Goal: Task Accomplishment & Management: Manage account settings

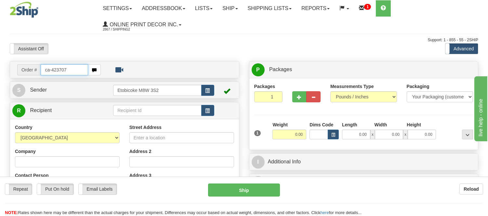
type input "ca-423707"
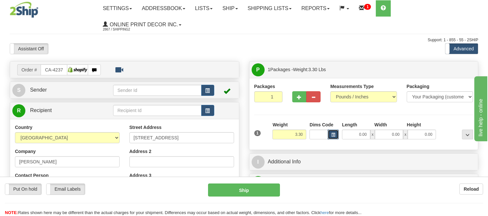
click at [334, 136] on span "button" at bounding box center [333, 135] width 4 height 4
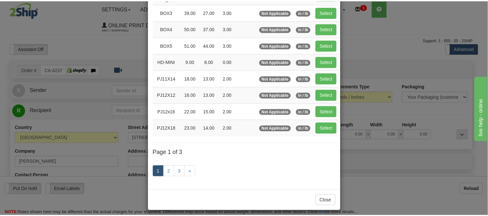
scroll to position [109, 0]
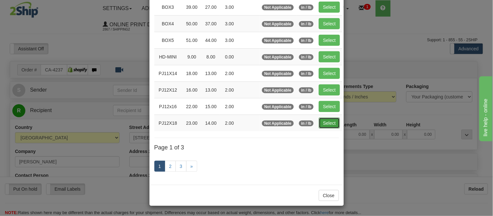
click at [326, 124] on button "Select" at bounding box center [329, 123] width 21 height 11
type input "PJ12X18"
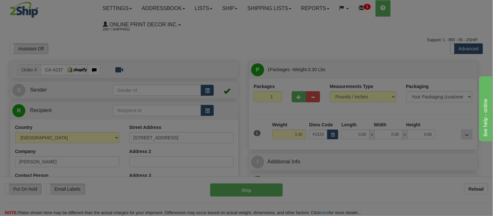
type input "23.00"
type input "14.00"
type input "2.00"
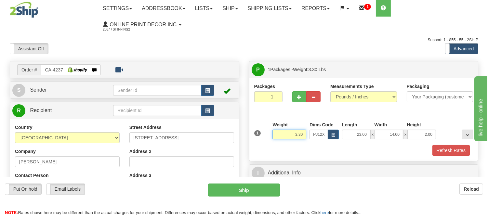
drag, startPoint x: 304, startPoint y: 135, endPoint x: 287, endPoint y: 143, distance: 19.5
click at [287, 143] on div "Weight 3.30" at bounding box center [289, 133] width 37 height 23
click button "Delete" at bounding box center [0, 0] width 0 height 0
type input "4.00"
drag, startPoint x: 433, startPoint y: 133, endPoint x: 419, endPoint y: 140, distance: 16.6
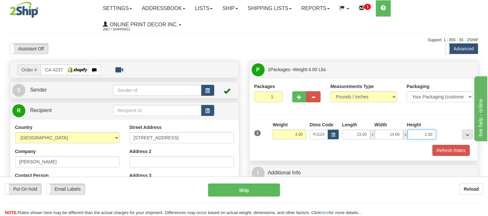
click at [419, 140] on div "1 Weight 4.00 Dims Code x x" at bounding box center [364, 133] width 222 height 23
click button "Delete" at bounding box center [0, 0] width 0 height 0
type input "4.00"
click at [441, 151] on button "Refresh Rates" at bounding box center [451, 150] width 37 height 11
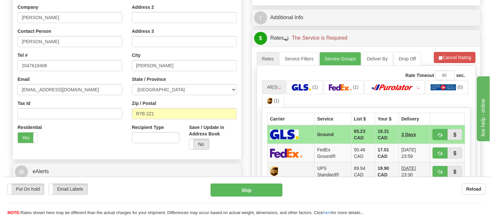
scroll to position [181, 0]
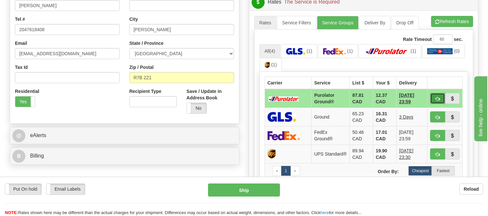
click at [434, 101] on button "button" at bounding box center [437, 98] width 15 height 11
type input "260"
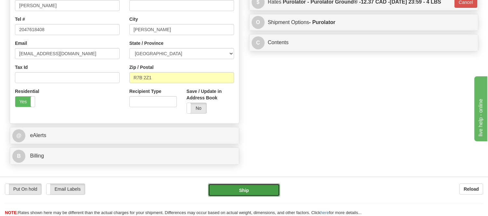
click at [257, 193] on button "Ship" at bounding box center [244, 190] width 72 height 13
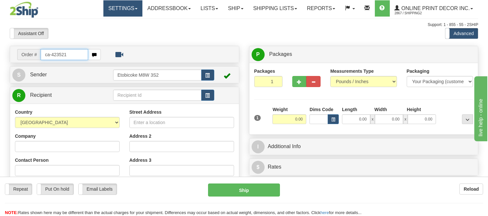
type input "ca-423521"
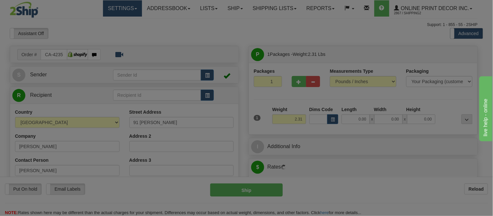
type input "POINTE-AUX-OUTARDES"
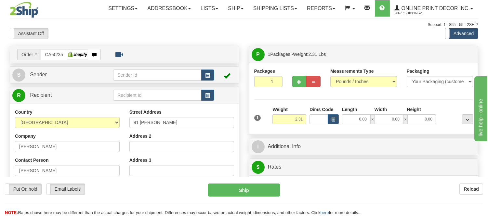
click at [339, 119] on div "Dims Code" at bounding box center [324, 115] width 33 height 18
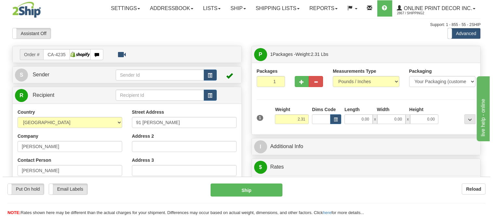
scroll to position [72, 0]
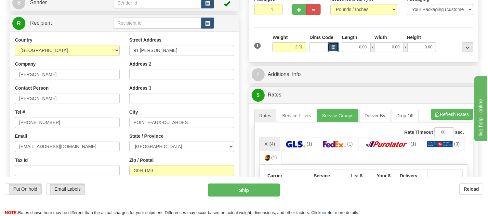
click at [336, 47] on button "button" at bounding box center [333, 47] width 11 height 10
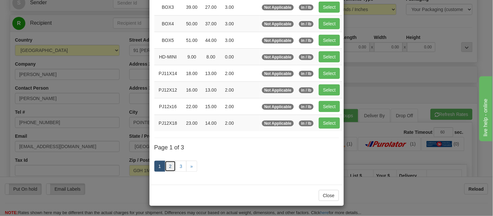
click at [168, 167] on link "2" at bounding box center [170, 166] width 11 height 11
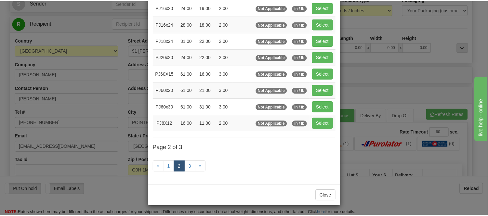
scroll to position [106, 0]
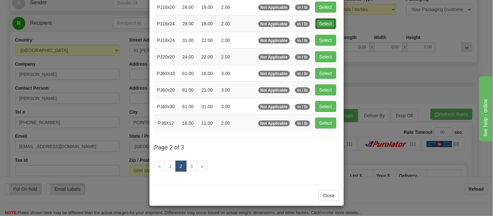
click at [326, 20] on button "Select" at bounding box center [325, 23] width 21 height 11
type input "PJ16x24"
type input "28.00"
type input "18.00"
type input "2.00"
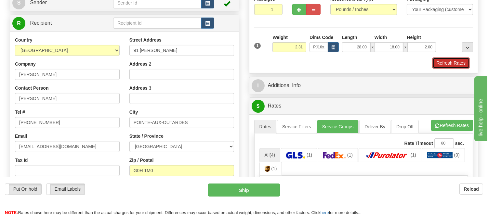
click at [450, 64] on button "Refresh Rates" at bounding box center [451, 63] width 37 height 11
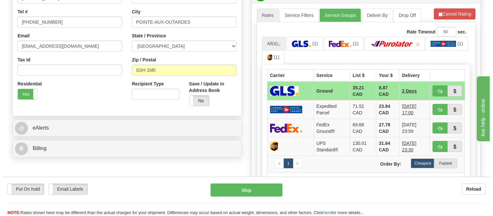
scroll to position [181, 0]
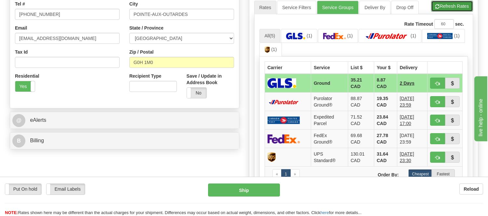
click at [449, 5] on button "Refresh Rates" at bounding box center [452, 6] width 42 height 11
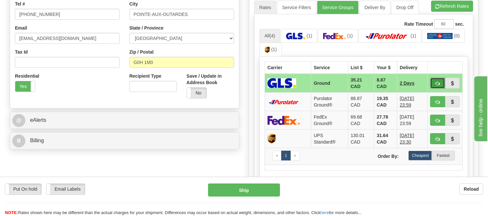
click at [435, 82] on span "button" at bounding box center [437, 84] width 5 height 4
type input "1"
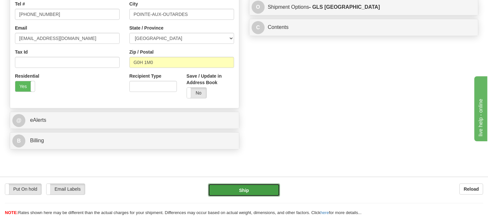
click at [233, 190] on button "Ship" at bounding box center [244, 190] width 72 height 13
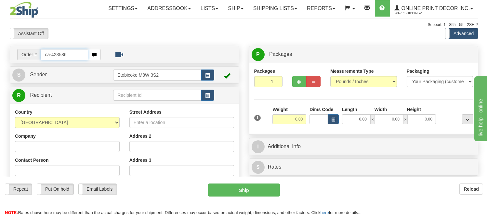
type input "ca-423586"
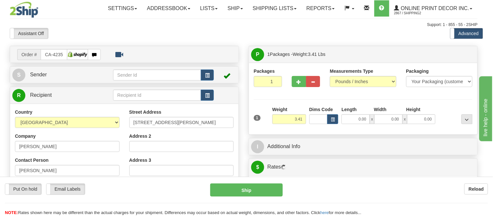
type input "BURLINGTON"
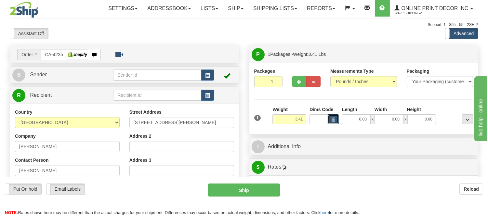
click at [333, 120] on span "button" at bounding box center [333, 120] width 4 height 4
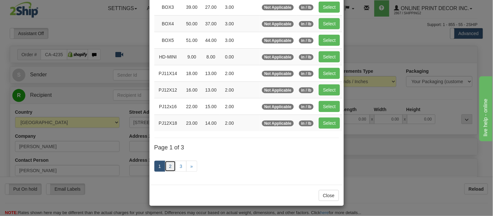
click at [168, 165] on link "2" at bounding box center [170, 166] width 11 height 11
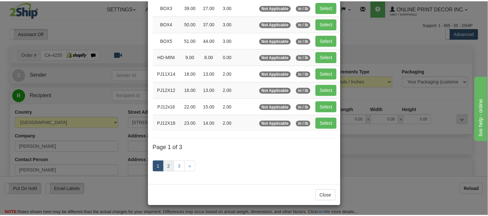
scroll to position [106, 0]
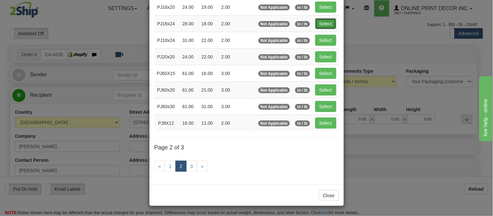
click at [325, 20] on button "Select" at bounding box center [325, 23] width 21 height 11
type input "PJ16x24"
type input "28.00"
type input "18.00"
type input "2.00"
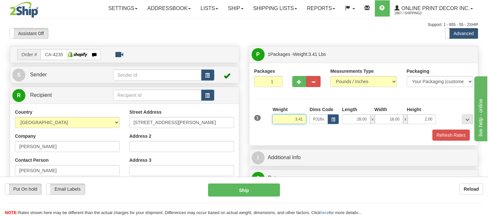
drag, startPoint x: 298, startPoint y: 122, endPoint x: 277, endPoint y: 127, distance: 21.1
click at [277, 127] on div "Weight 3.41" at bounding box center [289, 117] width 37 height 23
type input "5.98"
drag, startPoint x: 427, startPoint y: 121, endPoint x: 413, endPoint y: 125, distance: 14.3
click at [413, 125] on div "1 Weight 5.98 Dims Code x x" at bounding box center [364, 117] width 222 height 23
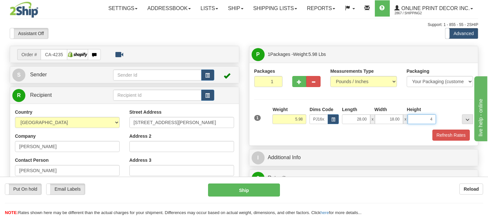
click button "Delete" at bounding box center [0, 0] width 0 height 0
type input "4.00"
click at [460, 136] on button "Refresh Rates" at bounding box center [451, 135] width 37 height 11
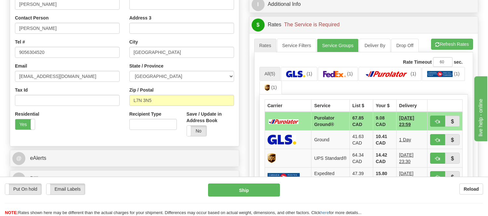
scroll to position [144, 0]
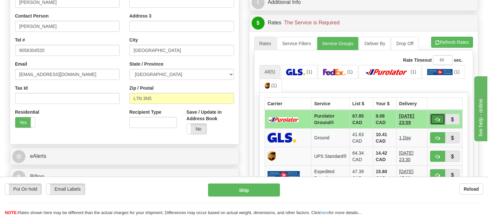
click at [441, 116] on button "button" at bounding box center [437, 119] width 15 height 11
type input "260"
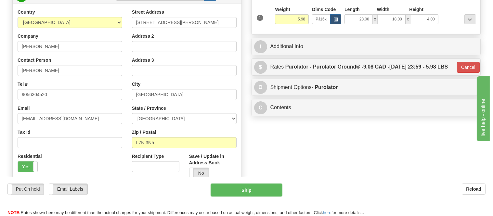
scroll to position [36, 0]
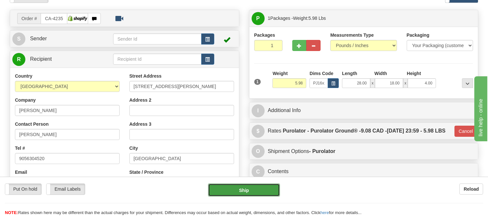
click at [259, 193] on button "Ship" at bounding box center [244, 190] width 72 height 13
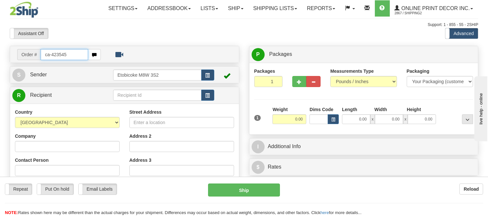
type input "ca-423545"
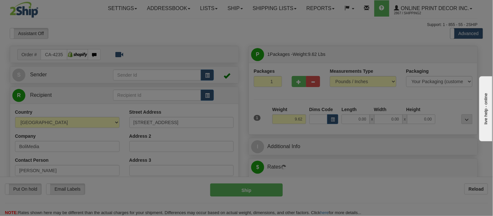
type input "MISSISSAUGA"
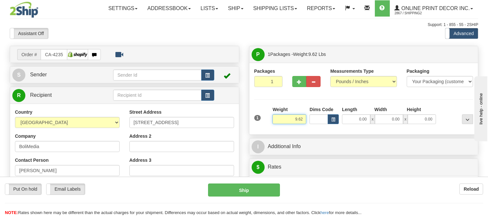
drag, startPoint x: 304, startPoint y: 121, endPoint x: 285, endPoint y: 116, distance: 19.0
click at [285, 116] on input "9.62" at bounding box center [290, 119] width 34 height 10
type input "12.98"
click at [333, 119] on span "button" at bounding box center [333, 120] width 4 height 4
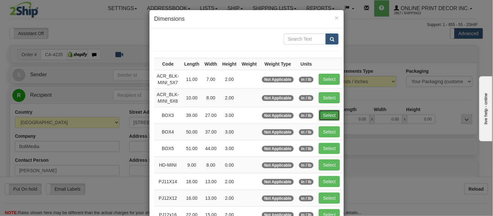
click at [320, 112] on button "Select" at bounding box center [329, 115] width 21 height 11
type input "BOX3"
type input "39.00"
type input "27.00"
type input "3.00"
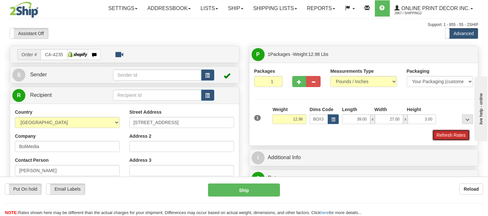
drag, startPoint x: 460, startPoint y: 135, endPoint x: 17, endPoint y: 10, distance: 460.6
click at [460, 135] on button "Refresh Rates" at bounding box center [451, 135] width 37 height 11
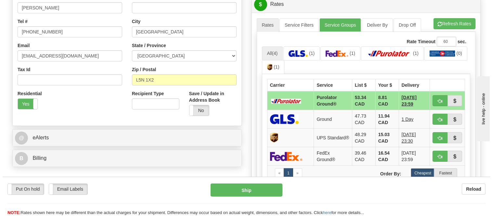
scroll to position [189, 0]
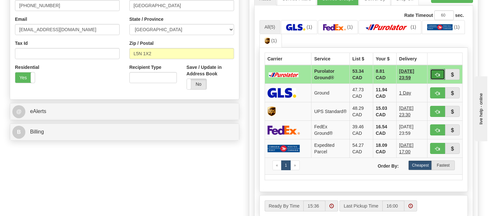
click at [436, 74] on span "button" at bounding box center [437, 75] width 5 height 4
type input "260"
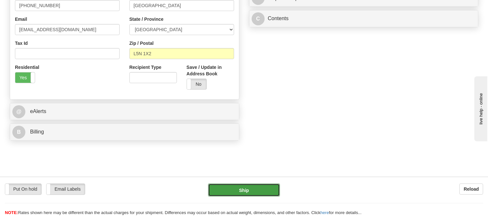
click at [225, 194] on button "Ship" at bounding box center [244, 190] width 72 height 13
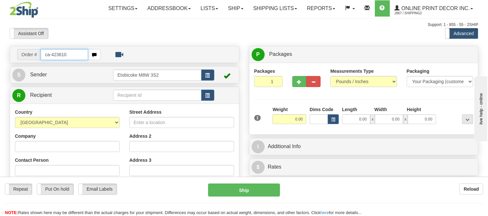
type input "ca-423610"
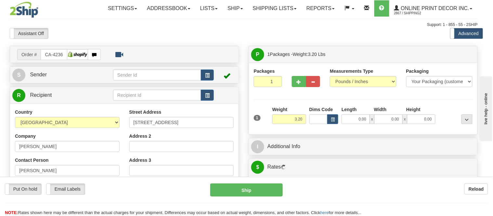
type input "SOUTHAMPTON"
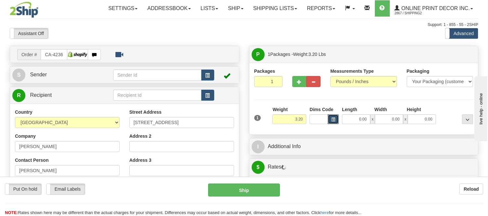
click at [333, 118] on span "button" at bounding box center [333, 120] width 4 height 4
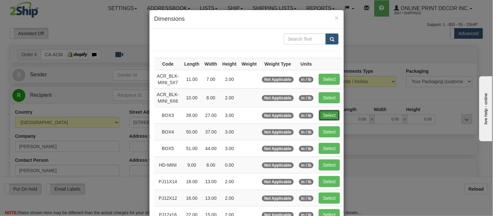
click at [328, 113] on button "Select" at bounding box center [329, 115] width 21 height 11
type input "BOX3"
type input "39.00"
type input "27.00"
type input "3.00"
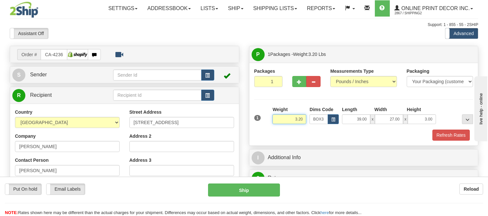
drag, startPoint x: 303, startPoint y: 119, endPoint x: 269, endPoint y: 125, distance: 34.0
click at [269, 125] on div "1 Weight 3.20 Dims Code BOX3" at bounding box center [364, 117] width 222 height 23
type input "6.98"
click at [463, 135] on button "Refresh Rates" at bounding box center [451, 135] width 37 height 11
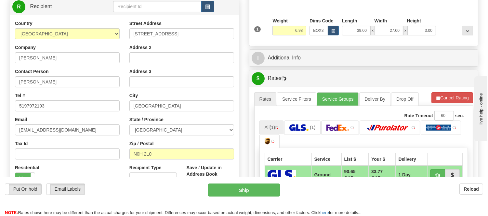
scroll to position [98, 0]
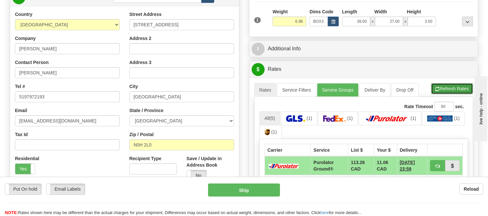
click at [465, 94] on button "Refresh Rates" at bounding box center [452, 88] width 42 height 11
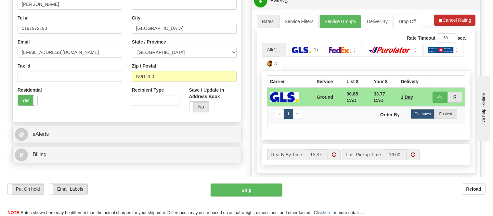
scroll to position [170, 0]
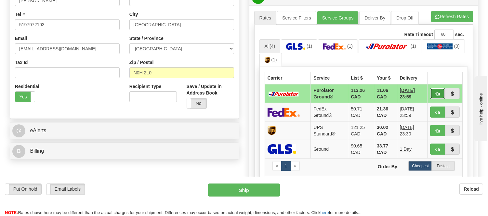
click at [437, 95] on span "button" at bounding box center [437, 94] width 5 height 4
type input "260"
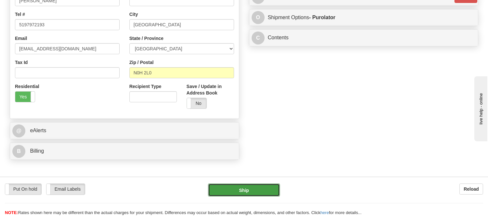
click at [243, 189] on button "Ship" at bounding box center [244, 190] width 72 height 13
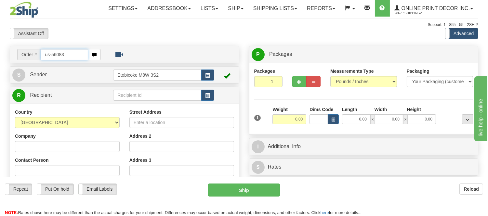
type input "us-56083"
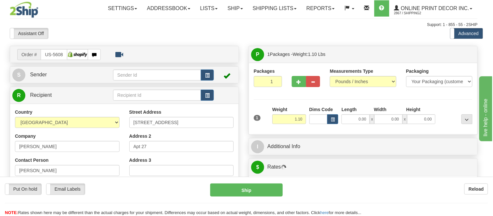
type input "PORTLAND"
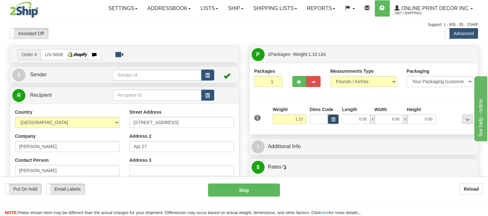
click at [333, 119] on span "button" at bounding box center [333, 120] width 4 height 4
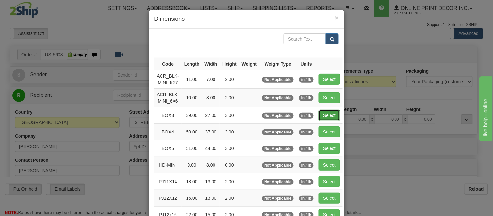
click at [326, 112] on button "Select" at bounding box center [329, 115] width 21 height 11
type input "BOX3"
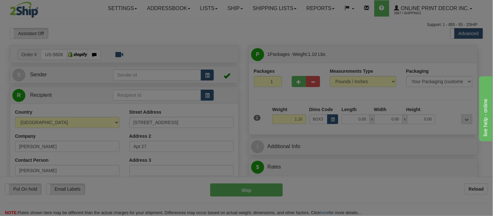
type input "39.00"
type input "27.00"
type input "3.00"
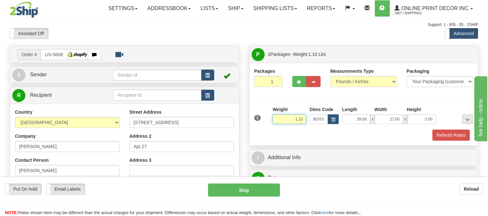
drag, startPoint x: 303, startPoint y: 120, endPoint x: 279, endPoint y: 122, distance: 24.8
click at [279, 122] on input "1.10" at bounding box center [290, 119] width 34 height 10
type input "6.98"
click at [437, 133] on button "Refresh Rates" at bounding box center [451, 135] width 37 height 11
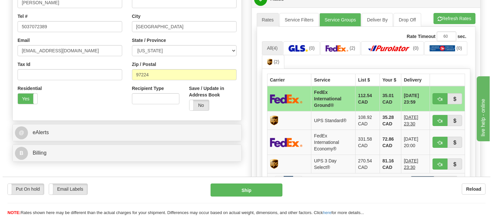
scroll to position [181, 0]
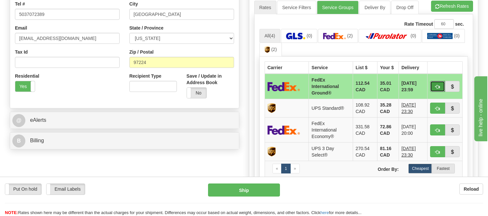
click at [436, 86] on span "button" at bounding box center [437, 87] width 5 height 4
type input "92"
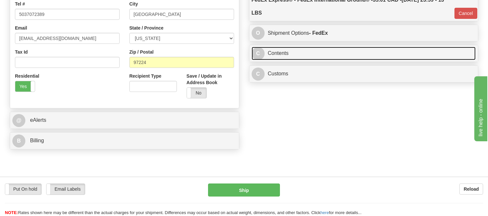
click at [350, 52] on link "C Contents" at bounding box center [364, 53] width 224 height 13
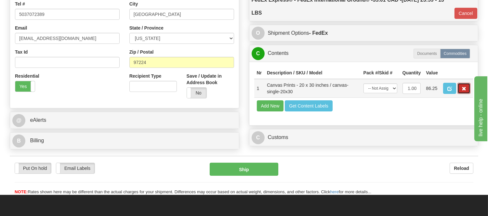
click at [461, 94] on button "button" at bounding box center [464, 88] width 13 height 11
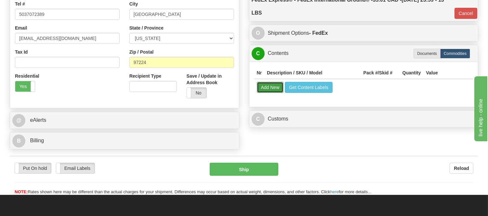
click at [259, 87] on button "Add New" at bounding box center [270, 87] width 27 height 11
select select
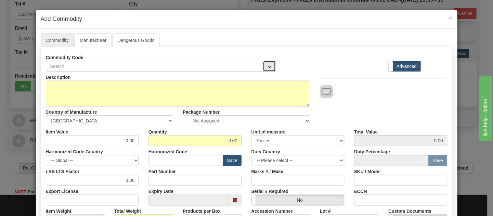
click at [267, 68] on span "button" at bounding box center [269, 67] width 5 height 4
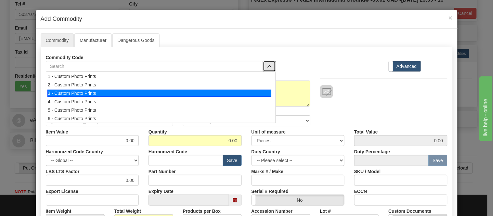
click at [262, 90] on div "3 - Custom Photo Prints" at bounding box center [159, 93] width 224 height 7
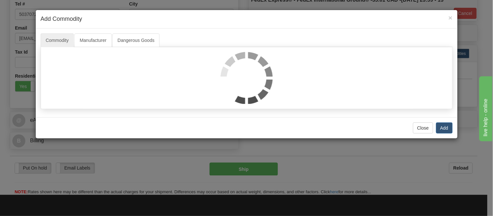
select select "1"
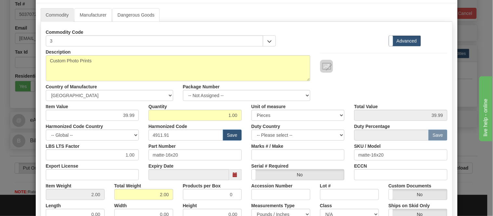
scroll to position [0, 0]
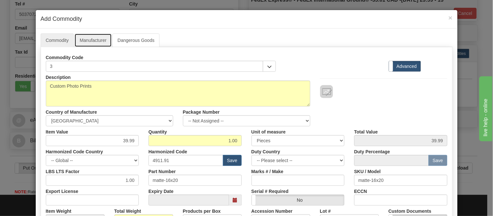
click at [96, 36] on link "Manufacturer" at bounding box center [92, 40] width 37 height 14
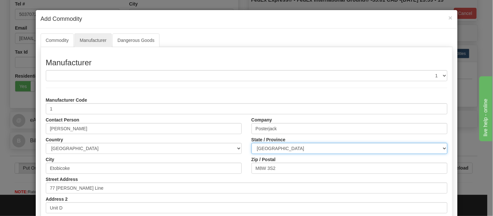
click at [307, 146] on select "ALBERTA BRITISH COLUMBIA MANITOBA NEW BRUNSWICK NEWFOUNDLAND NOVA SCOTIA NUNAVU…" at bounding box center [350, 148] width 196 height 11
select select "ON"
click at [252, 143] on select "ALBERTA BRITISH COLUMBIA MANITOBA NEW BRUNSWICK NEWFOUNDLAND NOVA SCOTIA NUNAVU…" at bounding box center [350, 148] width 196 height 11
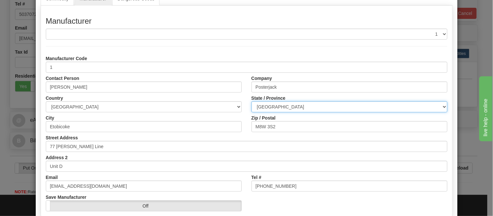
scroll to position [82, 0]
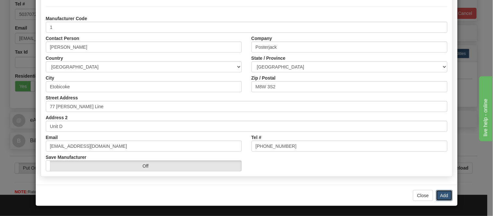
click at [444, 197] on button "Add" at bounding box center [444, 195] width 17 height 11
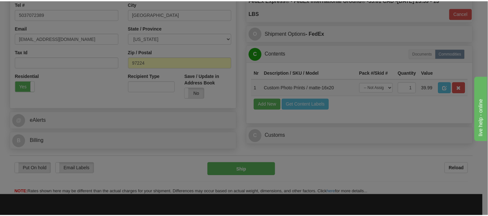
scroll to position [0, 0]
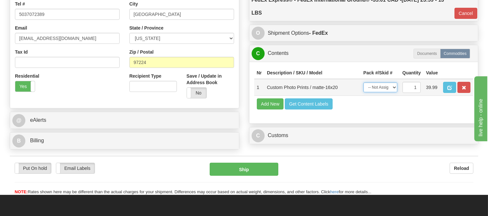
click at [388, 91] on select "-- Not Assigned -- Item 1" at bounding box center [381, 88] width 34 height 10
select select "0"
click at [364, 89] on select "-- Not Assigned -- Item 1" at bounding box center [381, 88] width 34 height 10
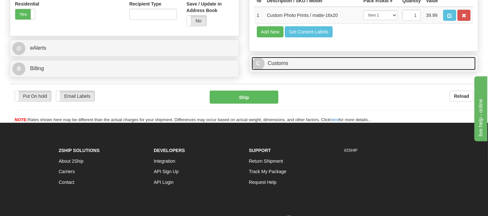
click at [285, 70] on link "C Customs" at bounding box center [364, 63] width 224 height 13
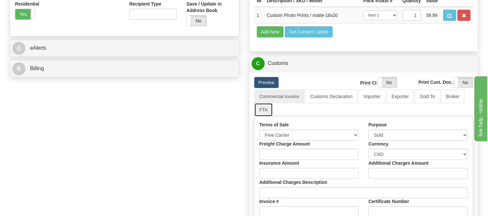
click at [257, 117] on link "FTA" at bounding box center [263, 110] width 19 height 14
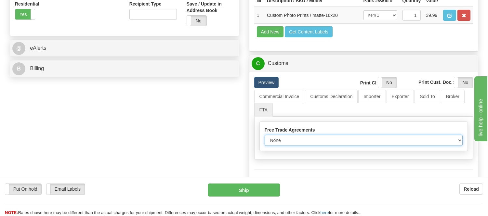
click at [282, 146] on select "None Other USMCA CETA CUKTCA" at bounding box center [364, 140] width 198 height 11
select select "1"
click at [265, 146] on select "None Other USMCA CETA CUKTCA" at bounding box center [364, 140] width 198 height 11
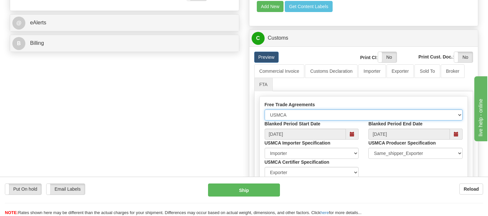
scroll to position [289, 0]
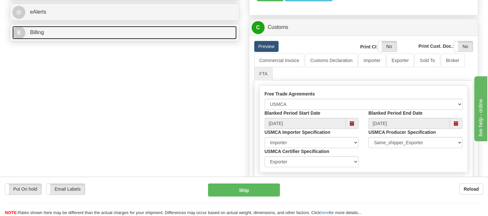
click at [144, 36] on link "B Billing" at bounding box center [124, 32] width 224 height 13
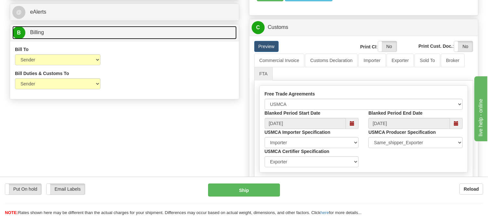
click at [144, 36] on link "B Billing" at bounding box center [124, 32] width 224 height 13
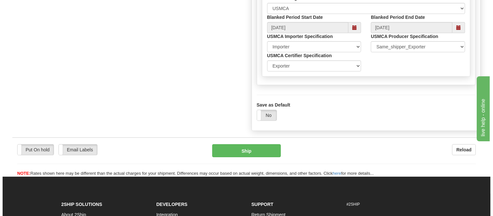
scroll to position [397, 0]
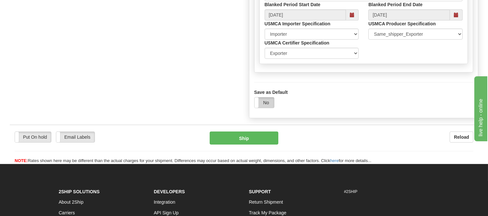
click at [262, 108] on label "No" at bounding box center [265, 103] width 20 height 10
click at [247, 145] on button "Ship" at bounding box center [244, 138] width 68 height 13
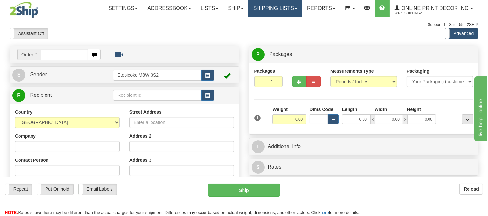
click at [273, 7] on link "Shipping lists" at bounding box center [275, 8] width 54 height 16
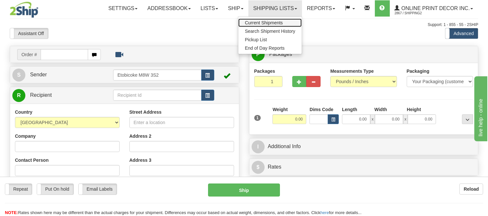
click at [264, 20] on span "Current Shipments" at bounding box center [264, 22] width 38 height 5
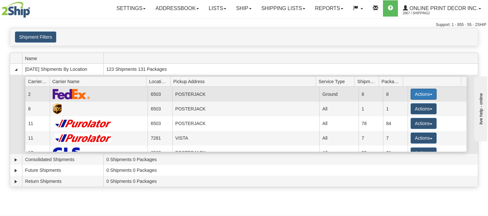
click at [417, 91] on button "Actions" at bounding box center [424, 94] width 26 height 11
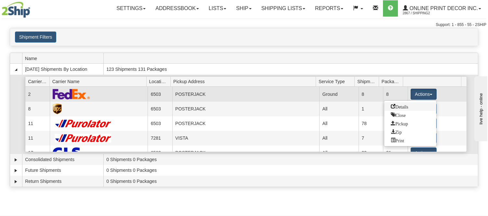
click at [405, 109] on link "Details" at bounding box center [410, 106] width 52 height 8
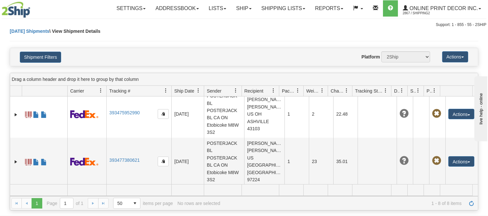
scroll to position [290, 0]
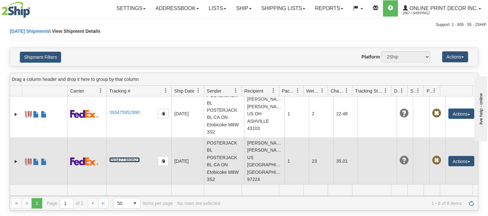
click at [127, 158] on link "393477380621" at bounding box center [124, 159] width 30 height 5
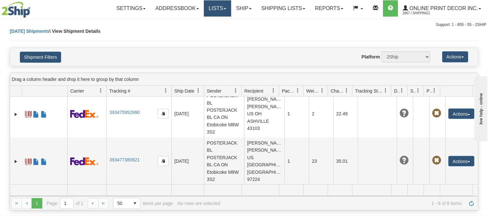
click at [221, 9] on link "Lists" at bounding box center [217, 8] width 27 height 16
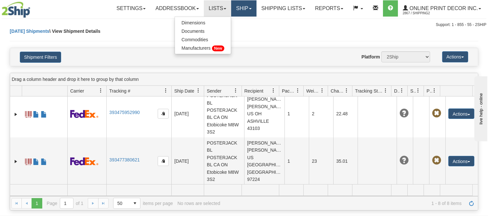
click at [234, 12] on link "Ship" at bounding box center [243, 8] width 25 height 16
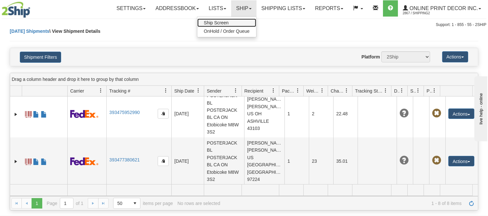
click at [232, 25] on link "Ship Screen" at bounding box center [226, 23] width 59 height 8
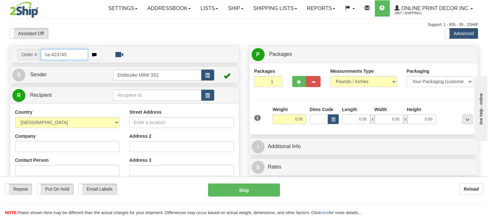
type input "ca-423745"
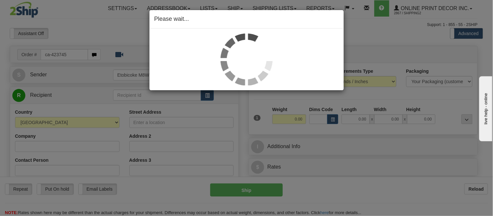
click at [332, 120] on div "Please wait..." at bounding box center [246, 108] width 493 height 216
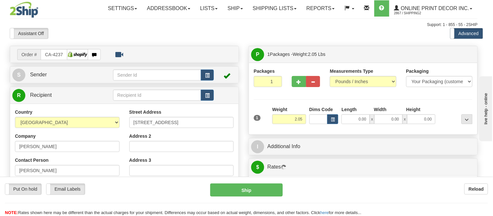
type input "KAMLOOPS"
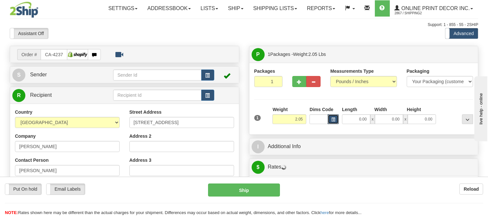
click at [332, 120] on span "button" at bounding box center [333, 120] width 4 height 4
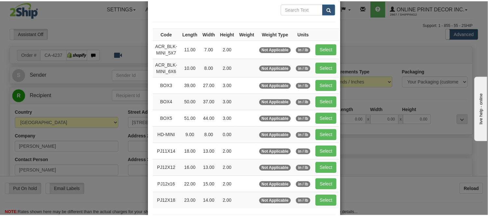
scroll to position [72, 0]
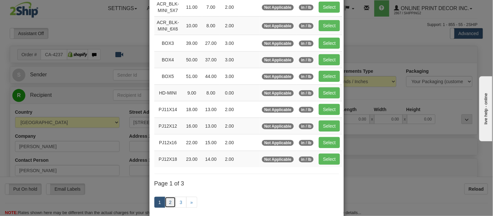
click at [168, 202] on link "2" at bounding box center [170, 202] width 11 height 11
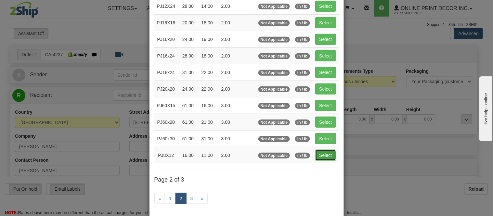
click at [330, 160] on button "Select" at bounding box center [325, 155] width 21 height 11
type input "PJ8X12"
type input "16.00"
type input "11.00"
type input "2.00"
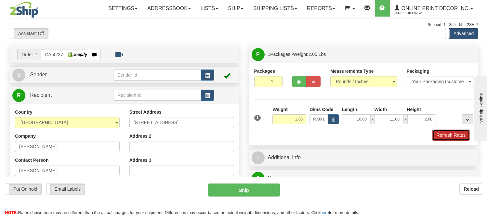
click at [454, 138] on button "Refresh Rates" at bounding box center [451, 135] width 37 height 11
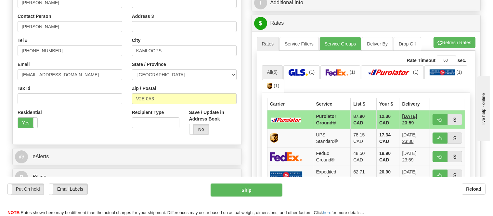
scroll to position [144, 0]
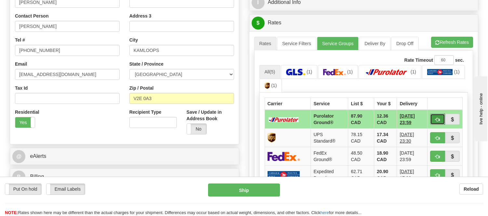
click at [440, 118] on button "button" at bounding box center [437, 119] width 15 height 11
type input "260"
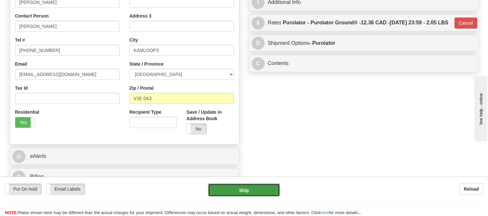
click at [262, 195] on button "Ship" at bounding box center [244, 190] width 72 height 13
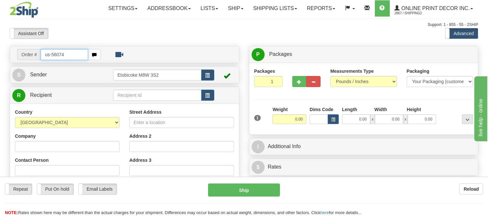
type input "us-56074"
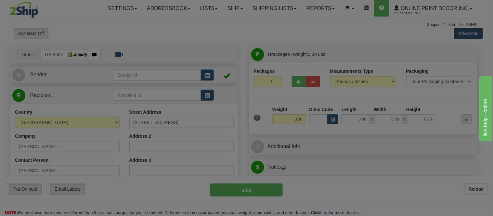
click at [333, 122] on body "Training Course Close Toggle navigation Settings Shipping Preferences New Recip…" at bounding box center [246, 108] width 493 height 216
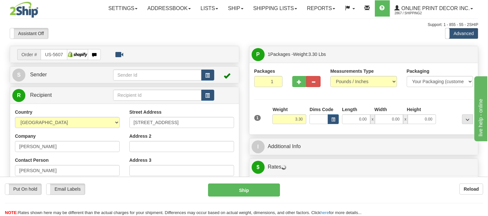
type input "CHINO"
click at [333, 121] on span "button" at bounding box center [333, 120] width 4 height 4
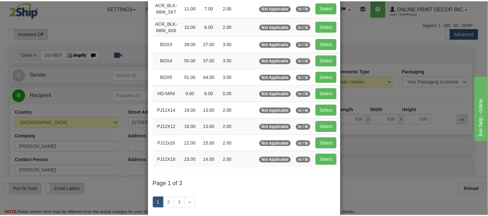
scroll to position [72, 0]
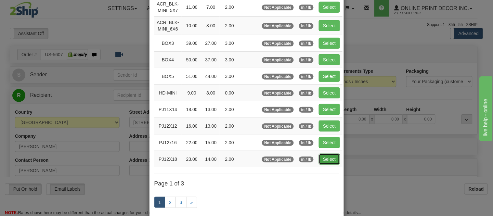
click at [323, 160] on button "Select" at bounding box center [329, 159] width 21 height 11
type input "PJ12X18"
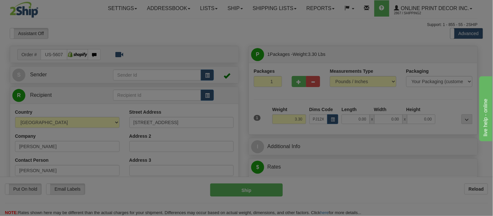
type input "23.00"
type input "14.00"
type input "2.00"
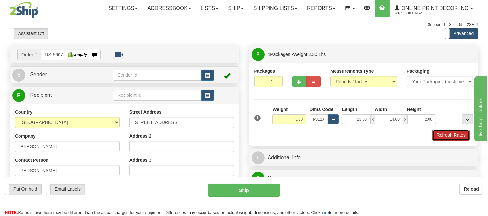
click at [443, 140] on button "Refresh Rates" at bounding box center [451, 135] width 37 height 11
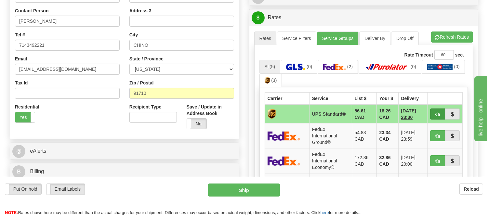
scroll to position [181, 0]
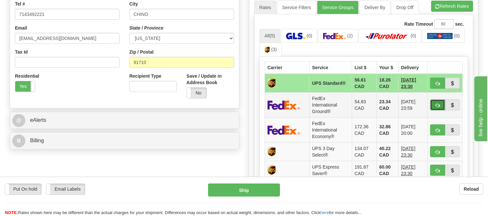
click at [438, 107] on span "button" at bounding box center [437, 105] width 5 height 4
type input "92"
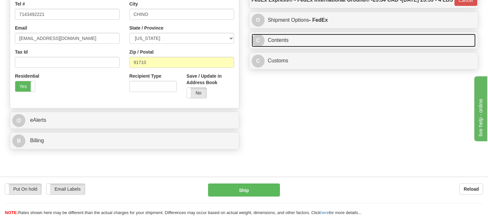
click at [334, 47] on link "C Contents" at bounding box center [364, 40] width 224 height 13
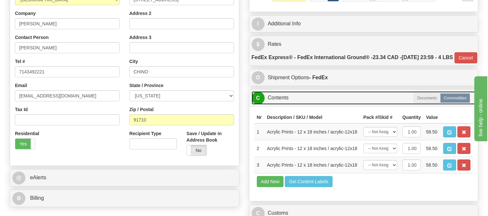
scroll to position [36, 0]
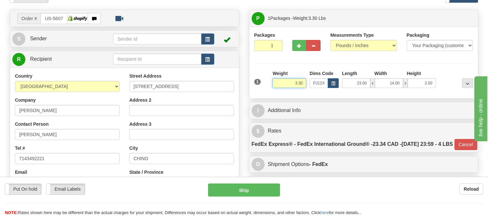
drag, startPoint x: 304, startPoint y: 81, endPoint x: 278, endPoint y: 82, distance: 25.7
click at [278, 82] on input "3.30" at bounding box center [290, 83] width 34 height 10
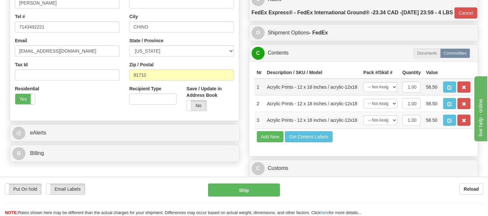
scroll to position [181, 0]
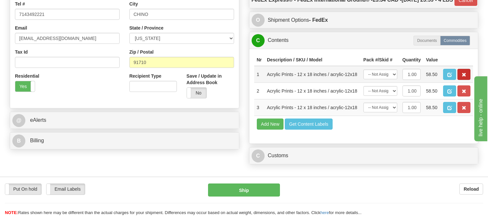
type input "5.98"
click at [462, 77] on span "button" at bounding box center [464, 75] width 5 height 4
type input "92"
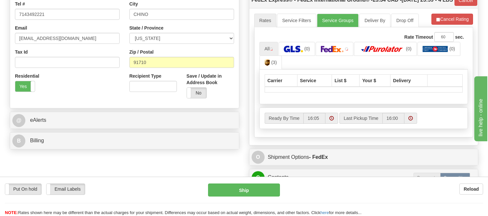
click at [462, 87] on th at bounding box center [445, 81] width 35 height 12
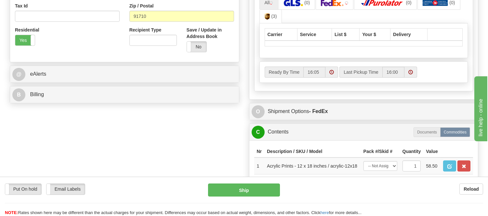
scroll to position [289, 0]
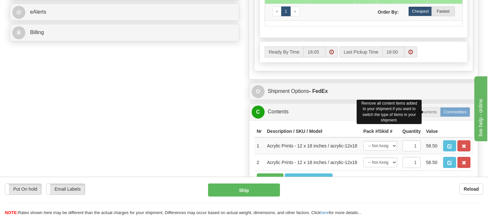
click at [469, 117] on label "Commodities" at bounding box center [455, 112] width 30 height 10
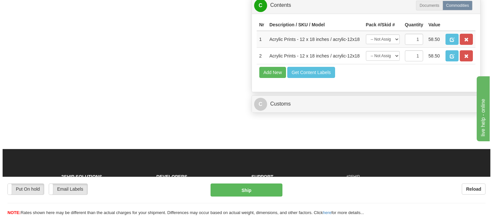
scroll to position [397, 0]
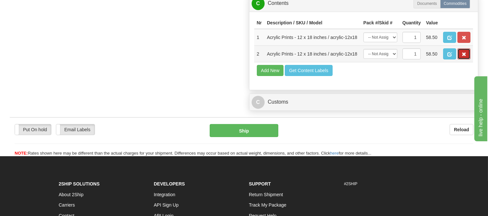
click at [462, 60] on button "button" at bounding box center [464, 53] width 13 height 11
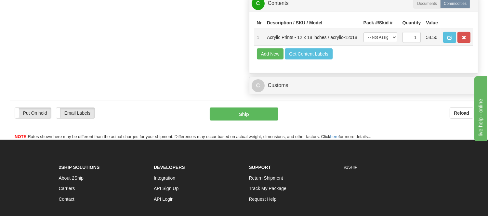
click at [465, 46] on td at bounding box center [457, 37] width 33 height 17
click at [465, 40] on span "button" at bounding box center [464, 38] width 5 height 4
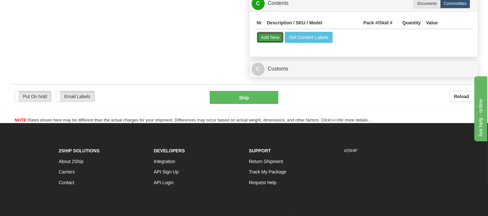
click at [276, 43] on button "Add New" at bounding box center [270, 37] width 27 height 11
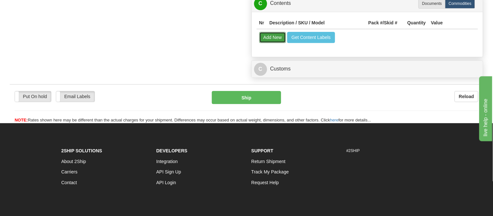
select select
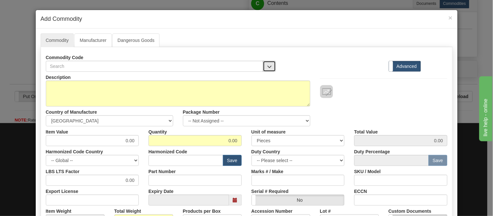
click at [267, 65] on span "button" at bounding box center [269, 67] width 5 height 4
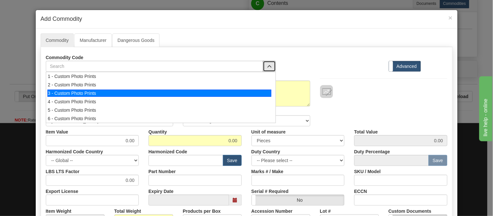
click at [260, 92] on div "3 - Custom Photo Prints" at bounding box center [159, 93] width 224 height 7
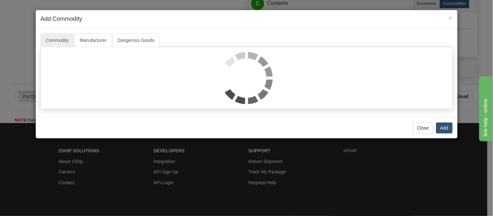
select select "1"
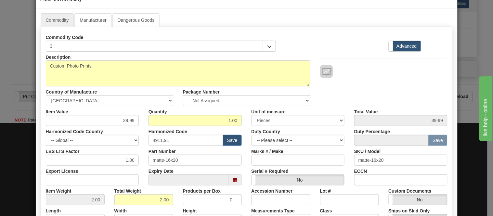
scroll to position [0, 0]
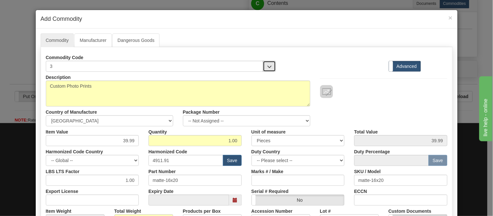
click at [264, 64] on button "button" at bounding box center [269, 66] width 13 height 11
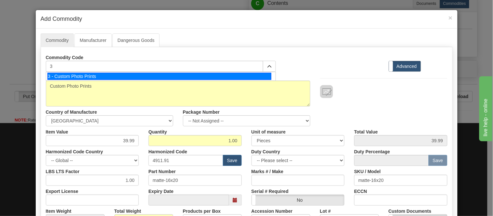
click at [320, 64] on div "Commodity Code 3 3 - Custom Photo Prints Standard Advanced" at bounding box center [247, 62] width 412 height 20
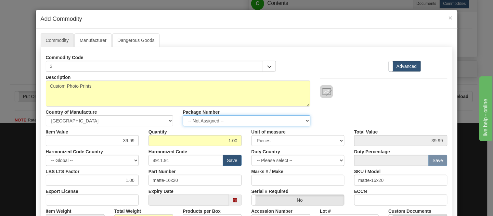
click at [202, 119] on select "-- Not Assigned -- Item 1" at bounding box center [246, 120] width 127 height 11
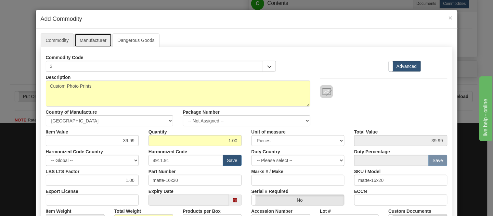
click at [98, 37] on link "Manufacturer" at bounding box center [92, 40] width 37 height 14
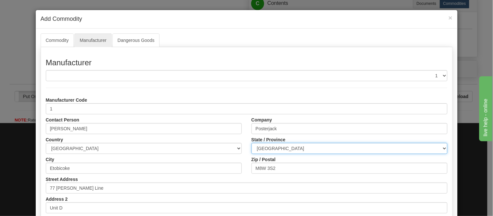
click at [293, 150] on select "ALBERTA BRITISH COLUMBIA MANITOBA NEW BRUNSWICK NEWFOUNDLAND NOVA SCOTIA NUNAVU…" at bounding box center [350, 148] width 196 height 11
select select "ON"
click at [252, 143] on select "ALBERTA BRITISH COLUMBIA MANITOBA NEW BRUNSWICK NEWFOUNDLAND NOVA SCOTIA NUNAVU…" at bounding box center [350, 148] width 196 height 11
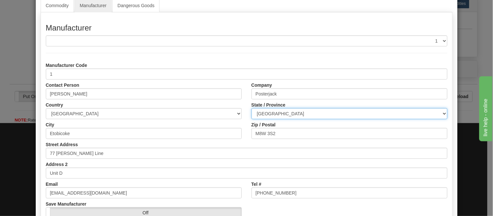
scroll to position [82, 0]
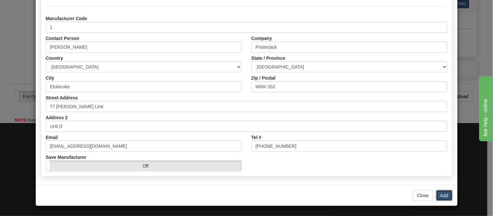
click at [439, 195] on button "Add" at bounding box center [444, 195] width 17 height 11
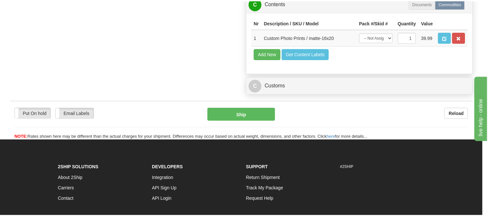
scroll to position [0, 0]
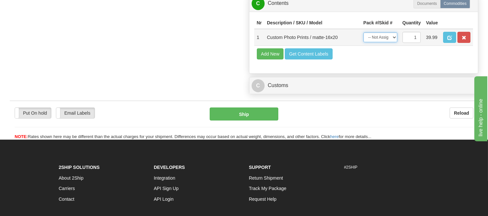
click at [391, 42] on select "-- Not Assigned -- Item 1" at bounding box center [381, 38] width 34 height 10
select select "0"
click at [364, 42] on select "-- Not Assigned -- Item 1" at bounding box center [381, 38] width 34 height 10
click at [269, 60] on button "Add New" at bounding box center [270, 53] width 27 height 11
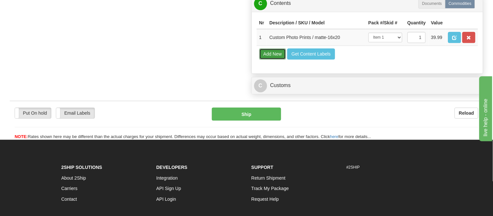
select select
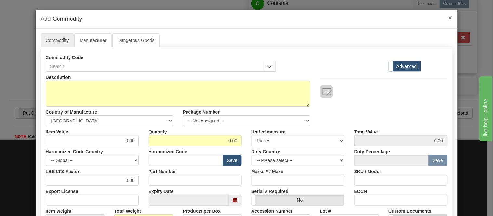
click at [449, 17] on span "×" at bounding box center [451, 17] width 4 height 7
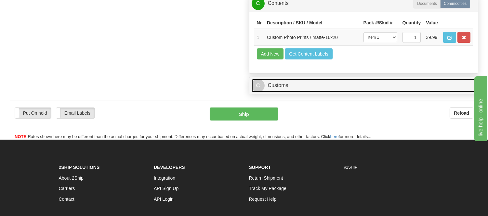
click at [309, 92] on link "C Customs" at bounding box center [364, 85] width 224 height 13
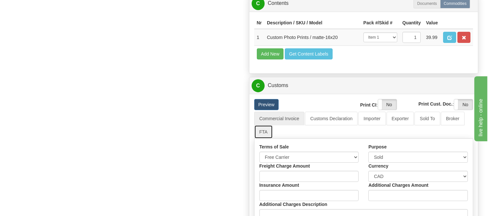
click at [267, 139] on link "FTA" at bounding box center [263, 132] width 19 height 14
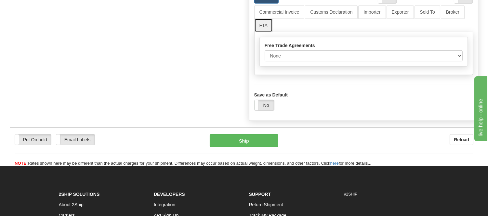
scroll to position [542, 0]
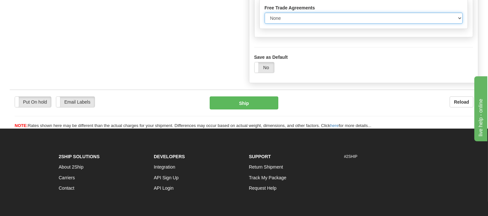
click at [306, 24] on select "None Other USMCA CETA CUKTCA" at bounding box center [364, 18] width 198 height 11
select select "1"
click at [265, 24] on select "None Other USMCA CETA CUKTCA" at bounding box center [364, 18] width 198 height 11
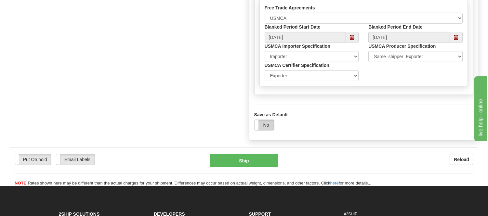
click at [267, 130] on label "No" at bounding box center [265, 125] width 20 height 10
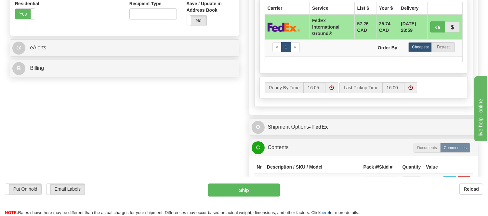
scroll to position [253, 0]
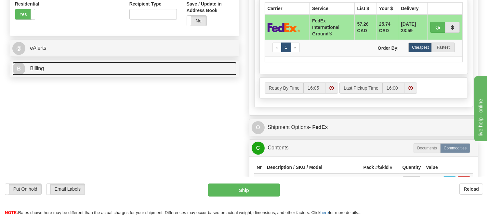
click at [52, 67] on link "B Billing" at bounding box center [124, 68] width 224 height 13
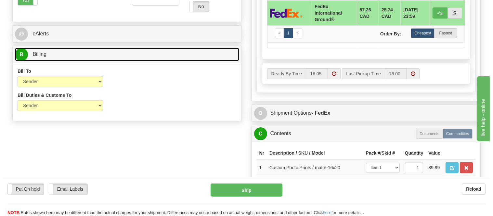
scroll to position [217, 0]
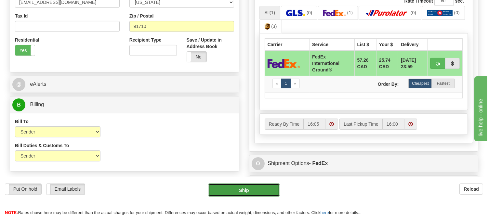
click at [236, 193] on button "Ship" at bounding box center [244, 190] width 72 height 13
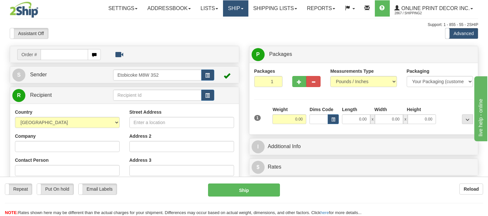
click at [231, 11] on link "Ship" at bounding box center [235, 8] width 25 height 16
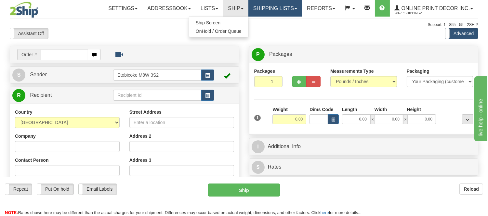
click at [254, 11] on link "Shipping lists" at bounding box center [275, 8] width 54 height 16
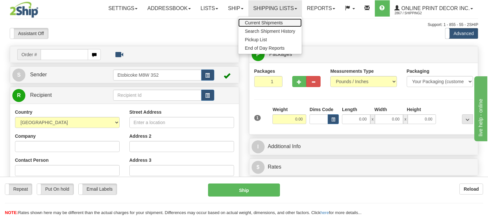
click at [255, 23] on span "Current Shipments" at bounding box center [264, 22] width 38 height 5
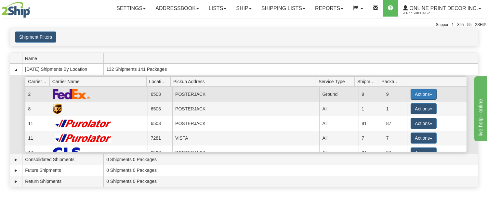
click at [414, 92] on button "Actions" at bounding box center [424, 94] width 26 height 11
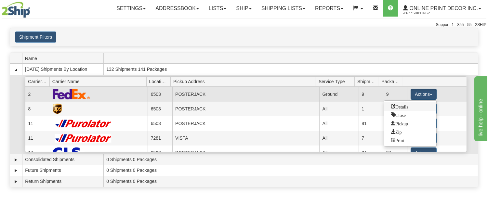
click at [404, 106] on span "Details" at bounding box center [400, 106] width 18 height 5
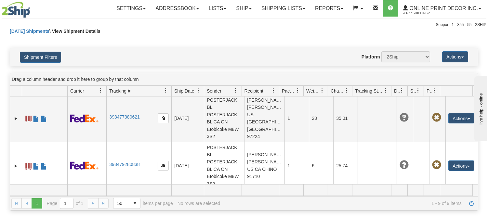
scroll to position [338, 0]
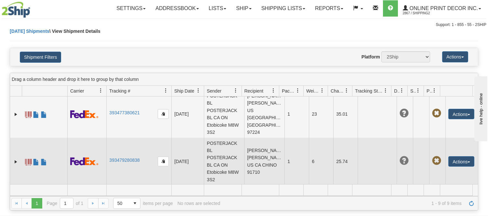
click at [122, 157] on td "393479280838" at bounding box center [138, 161] width 65 height 47
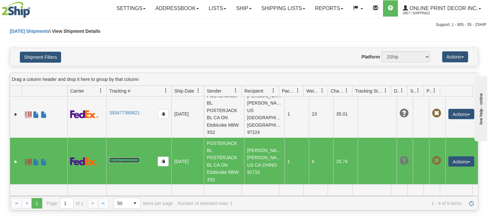
click at [122, 161] on link "393479280838" at bounding box center [124, 160] width 30 height 5
click at [235, 11] on link "Ship" at bounding box center [243, 8] width 25 height 16
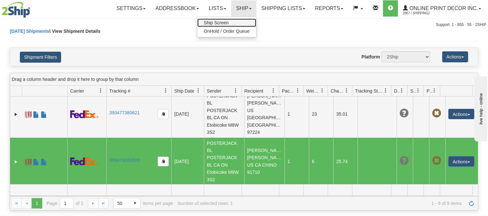
click at [233, 20] on link "Ship Screen" at bounding box center [226, 23] width 59 height 8
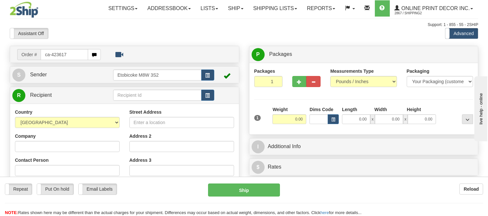
type input "ca-423617"
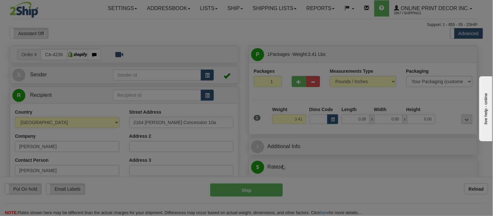
type input "LANARK"
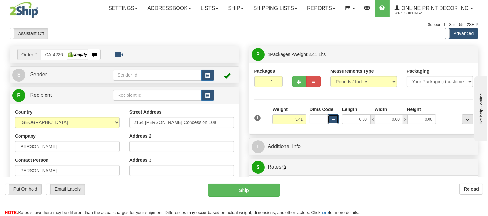
click at [330, 121] on button "button" at bounding box center [333, 119] width 11 height 10
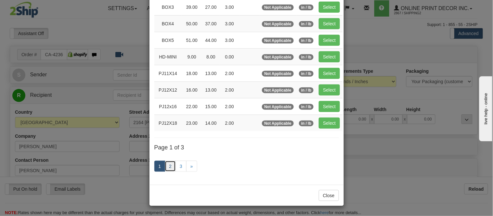
click at [167, 168] on link "2" at bounding box center [170, 166] width 11 height 11
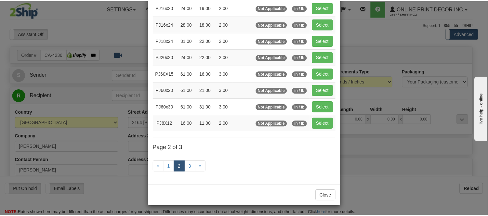
scroll to position [106, 0]
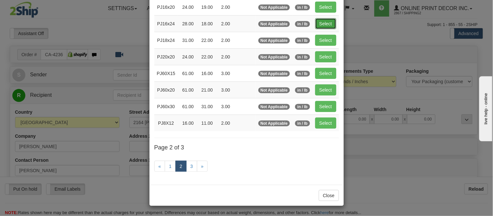
click at [316, 21] on button "Select" at bounding box center [325, 23] width 21 height 11
type input "PJ16x24"
type input "28.00"
type input "18.00"
type input "2.00"
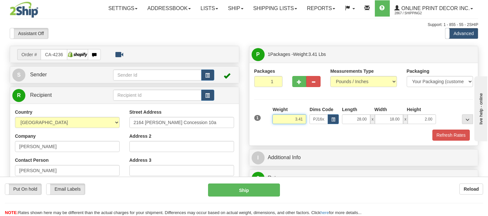
drag, startPoint x: 305, startPoint y: 119, endPoint x: 264, endPoint y: 131, distance: 42.1
click at [264, 131] on div "1 Weight 3.41 Dims Code PJ16x24 Length Width Height x x" at bounding box center [363, 123] width 219 height 34
drag, startPoint x: 303, startPoint y: 118, endPoint x: 264, endPoint y: 122, distance: 39.9
click at [264, 122] on div "1 Weight 6.98 Dims Code x x" at bounding box center [364, 117] width 222 height 23
type input "5.98"
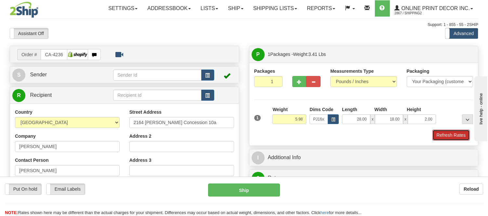
click at [437, 137] on button "Refresh Rates" at bounding box center [451, 135] width 37 height 11
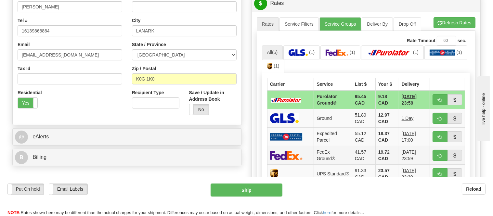
scroll to position [181, 0]
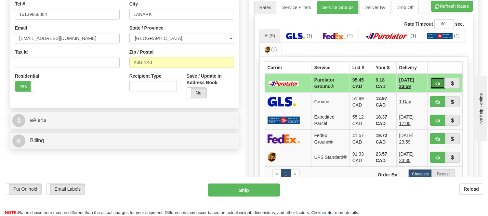
click at [435, 82] on span "button" at bounding box center [437, 84] width 5 height 4
type input "260"
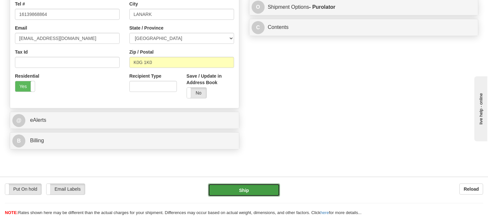
click at [254, 193] on button "Ship" at bounding box center [244, 190] width 72 height 13
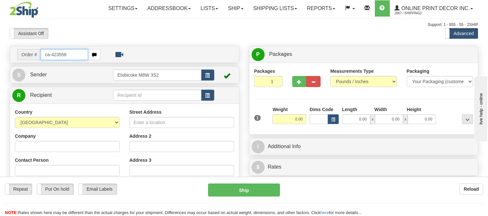
type input "ca-423556"
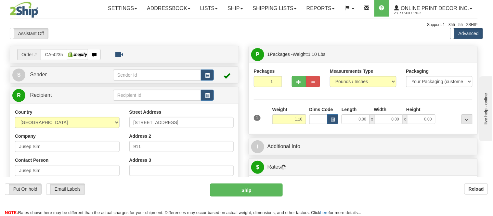
type input "[GEOGRAPHIC_DATA]"
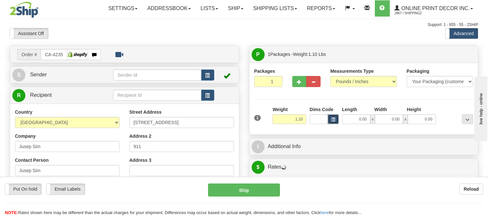
click at [332, 119] on span "button" at bounding box center [333, 120] width 4 height 4
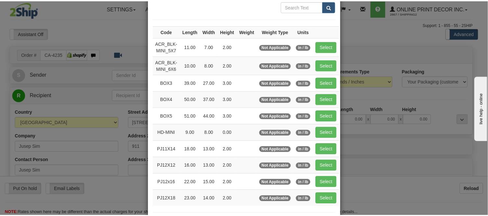
scroll to position [72, 0]
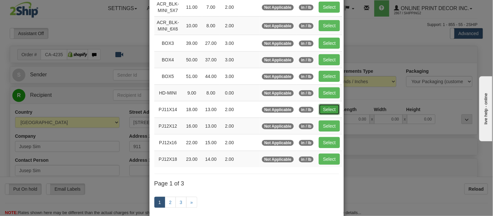
click at [324, 108] on button "Select" at bounding box center [329, 109] width 21 height 11
type input "PJ11X14"
type input "18.00"
type input "13.00"
type input "2.00"
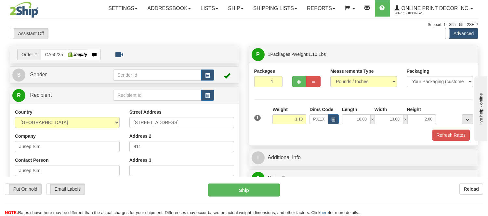
click at [458, 129] on div at bounding box center [364, 129] width 222 height 0
click at [456, 135] on button "Refresh Rates" at bounding box center [451, 135] width 37 height 11
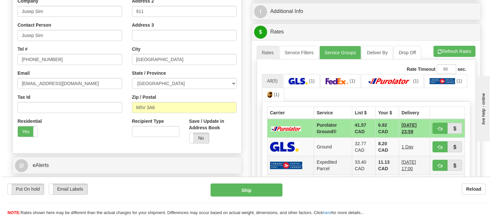
scroll to position [181, 0]
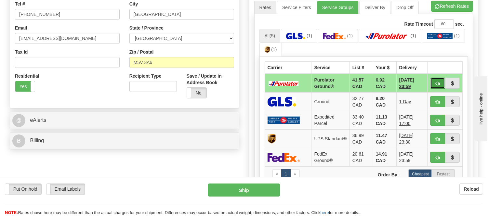
click at [437, 84] on span "button" at bounding box center [437, 84] width 5 height 4
type input "260"
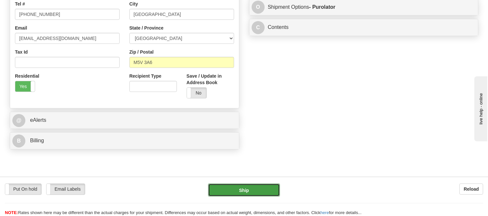
click at [230, 191] on button "Ship" at bounding box center [244, 190] width 72 height 13
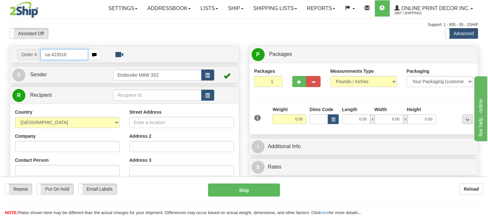
type input "ca-423516"
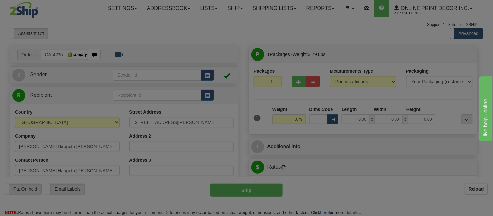
type input "[PERSON_NAME] LAKE"
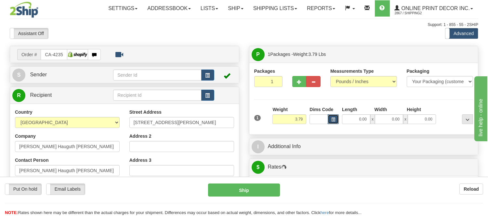
click at [332, 120] on span "button" at bounding box center [333, 120] width 4 height 4
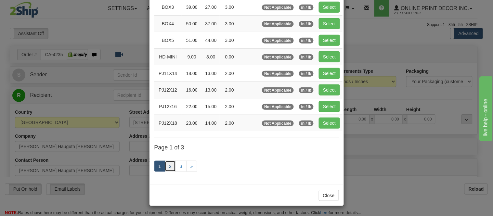
click at [171, 167] on link "2" at bounding box center [170, 166] width 11 height 11
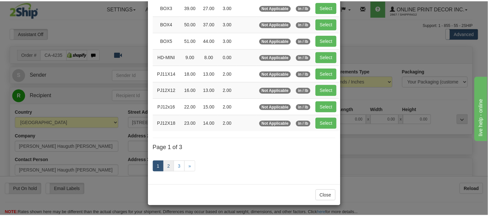
scroll to position [106, 0]
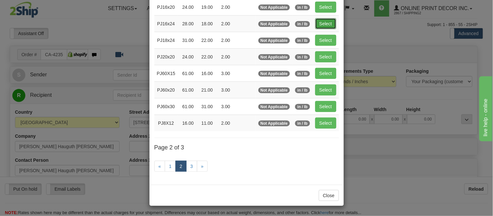
click at [319, 21] on button "Select" at bounding box center [325, 23] width 21 height 11
type input "PJ16x24"
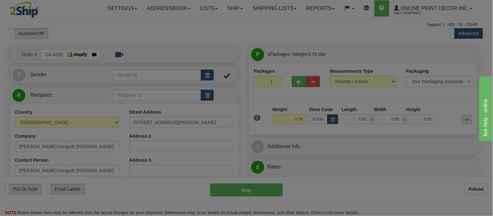
type input "28.00"
type input "18.00"
type input "2.00"
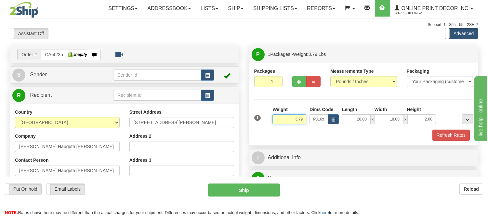
drag, startPoint x: 304, startPoint y: 119, endPoint x: 275, endPoint y: 123, distance: 29.2
click at [275, 123] on input "3.79" at bounding box center [290, 119] width 34 height 10
type input "4.10"
click at [447, 137] on button "Refresh Rates" at bounding box center [451, 135] width 37 height 11
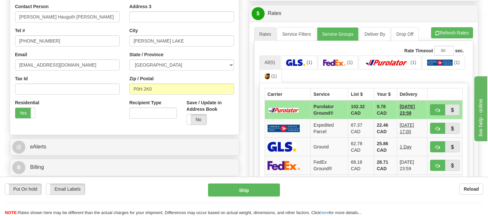
scroll to position [217, 0]
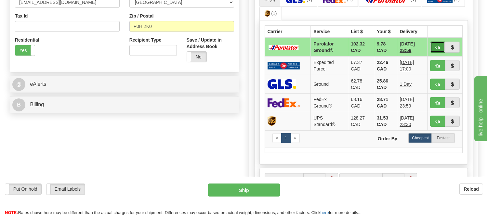
click at [439, 42] on button "button" at bounding box center [437, 47] width 15 height 11
type input "260"
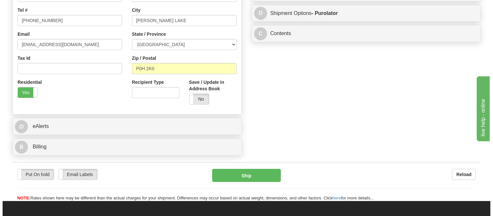
scroll to position [108, 0]
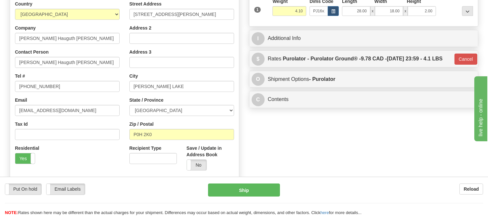
click at [255, 202] on div "Put On hold Put On hold Email Labels Email Labels Edit Reload Ship" at bounding box center [244, 200] width 488 height 33
click at [261, 191] on button "Ship" at bounding box center [244, 190] width 72 height 13
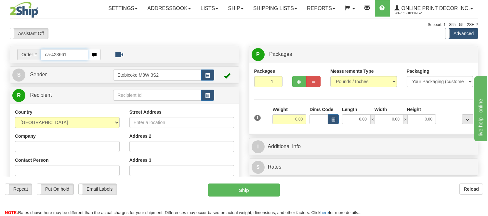
type input "ca-423661"
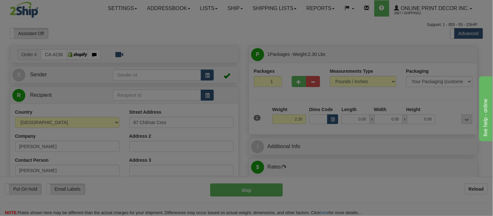
type input "[PERSON_NAME]"
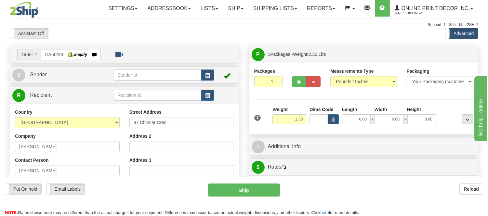
click at [340, 115] on div "Dims Code" at bounding box center [324, 115] width 33 height 18
click at [334, 118] on span "button" at bounding box center [333, 120] width 4 height 4
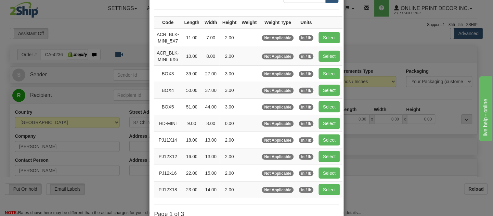
scroll to position [108, 0]
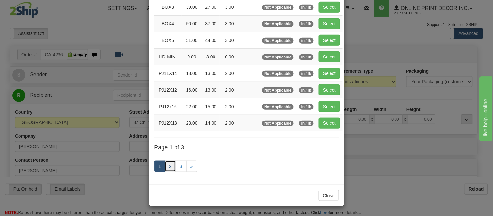
click at [168, 166] on link "2" at bounding box center [170, 166] width 11 height 11
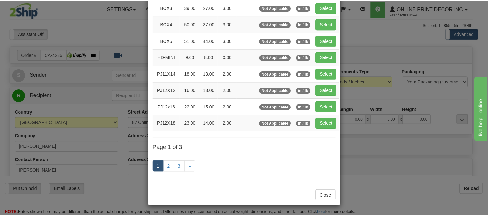
scroll to position [106, 0]
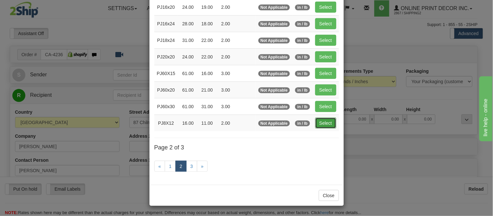
click at [324, 120] on button "Select" at bounding box center [325, 123] width 21 height 11
type input "PJ8X12"
type input "16.00"
type input "11.00"
type input "2.00"
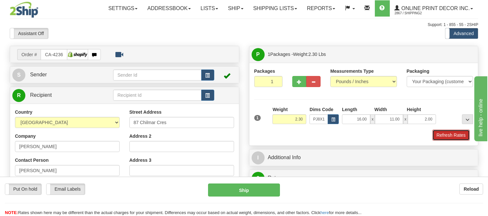
click at [456, 135] on button "Refresh Rates" at bounding box center [451, 135] width 37 height 11
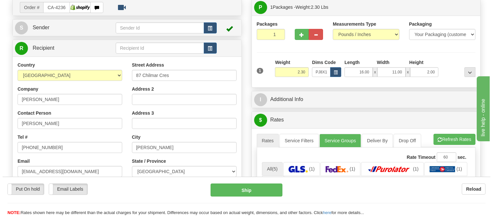
scroll to position [108, 0]
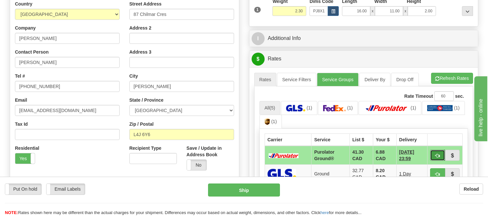
click at [435, 155] on button "button" at bounding box center [437, 155] width 15 height 11
type input "260"
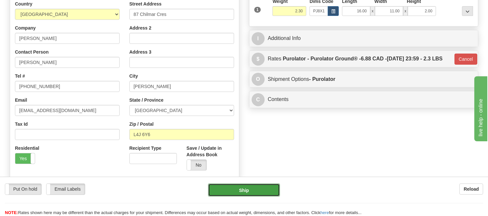
click at [255, 193] on button "Ship" at bounding box center [244, 190] width 72 height 13
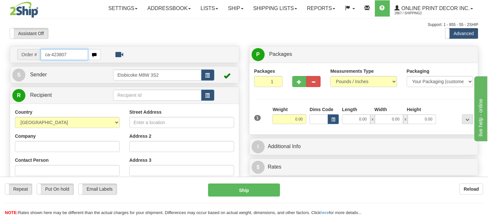
type input "ca-423807"
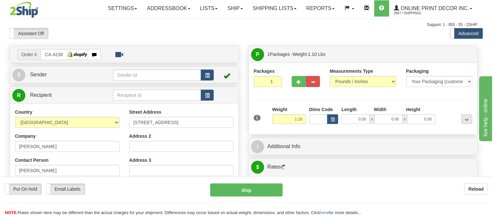
type input "[PERSON_NAME]"
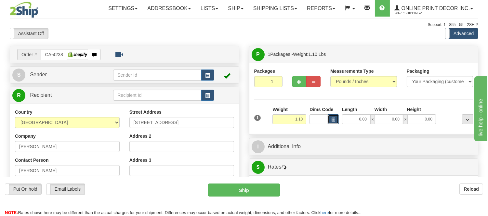
click at [333, 119] on span "button" at bounding box center [333, 120] width 4 height 4
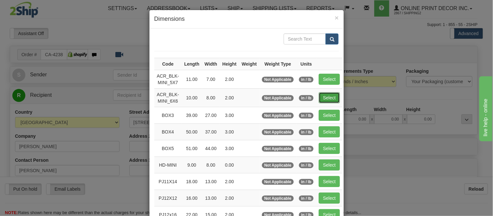
click at [324, 100] on button "Select" at bounding box center [329, 97] width 21 height 11
type input "ACR_BLK-MINI_6X6"
type input "10.00"
type input "8.00"
type input "2.00"
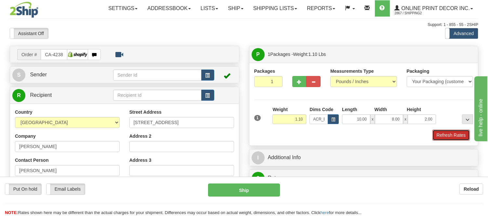
click at [445, 135] on button "Refresh Rates" at bounding box center [451, 135] width 37 height 11
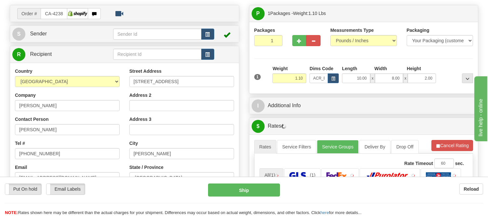
scroll to position [77, 0]
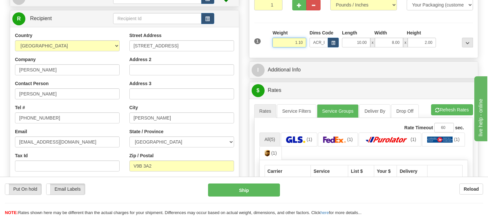
drag, startPoint x: 304, startPoint y: 44, endPoint x: 256, endPoint y: 49, distance: 47.7
click at [256, 49] on div "1 Weight 1.10 Dims Code x x" at bounding box center [364, 41] width 222 height 23
click button "Delete" at bounding box center [0, 0] width 0 height 0
type input "2.00"
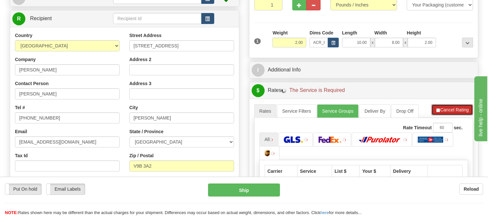
click at [440, 109] on button "Cancel Rating" at bounding box center [453, 109] width 42 height 11
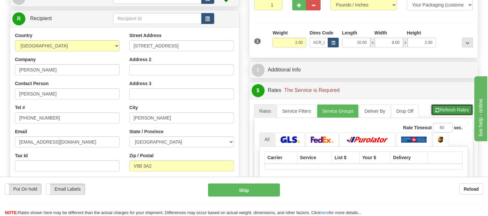
click at [440, 109] on button "Refresh Rates" at bounding box center [452, 109] width 42 height 11
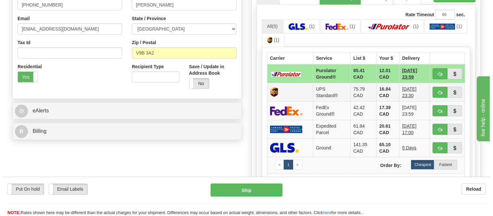
scroll to position [221, 0]
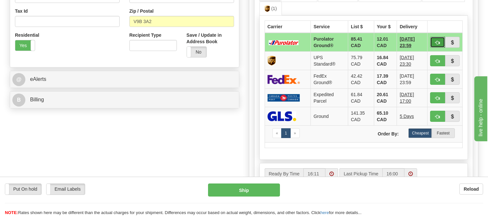
click at [434, 41] on button "button" at bounding box center [437, 42] width 15 height 11
type input "260"
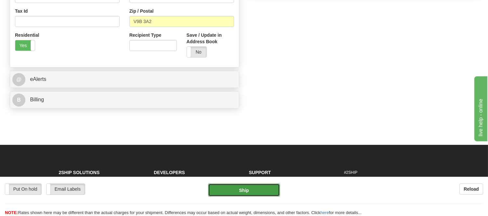
click at [241, 191] on button "Ship" at bounding box center [244, 190] width 72 height 13
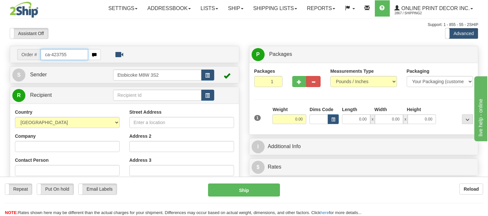
type input "ca-423755"
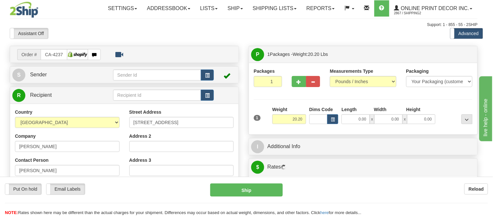
type input "COMOX"
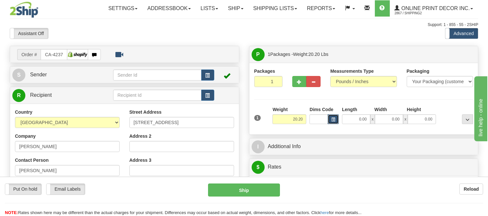
click at [333, 122] on span "button" at bounding box center [333, 120] width 4 height 4
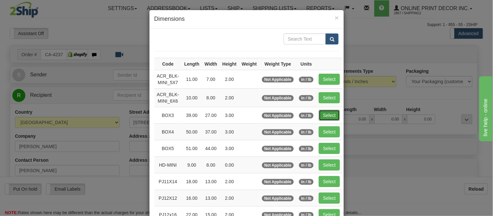
click at [330, 114] on button "Select" at bounding box center [329, 115] width 21 height 11
type input "BOX3"
type input "39.00"
type input "27.00"
type input "3.00"
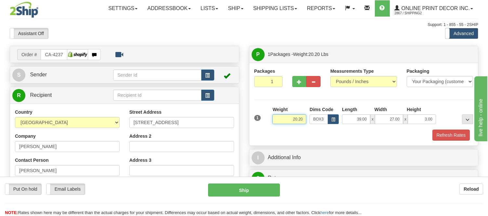
drag, startPoint x: 302, startPoint y: 118, endPoint x: 243, endPoint y: 131, distance: 61.0
click at [243, 46] on div "Order # CA-423755 S" at bounding box center [244, 46] width 478 height 0
type input "6.98"
click at [300, 83] on span "button" at bounding box center [299, 82] width 5 height 4
radio input "true"
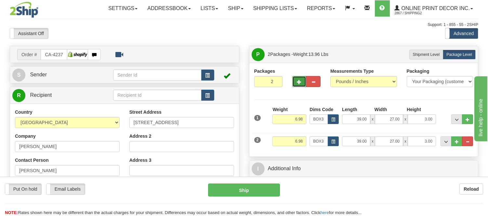
click at [300, 83] on span "button" at bounding box center [299, 82] width 5 height 4
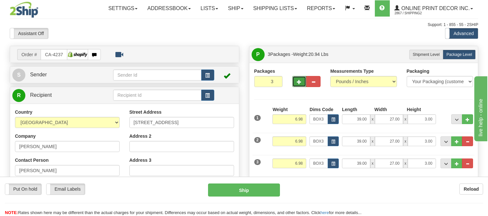
click at [300, 83] on span "button" at bounding box center [299, 82] width 5 height 4
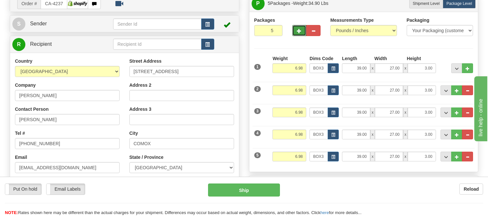
scroll to position [36, 0]
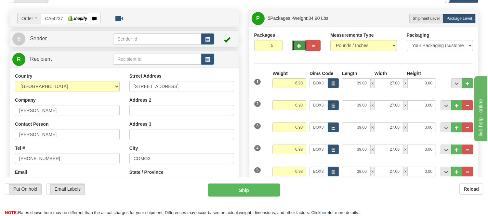
click at [297, 45] on span "button" at bounding box center [299, 46] width 5 height 4
type input "6"
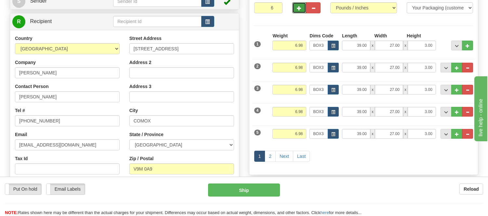
scroll to position [144, 0]
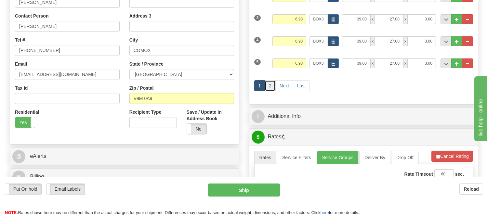
click at [272, 84] on link "2" at bounding box center [270, 85] width 11 height 11
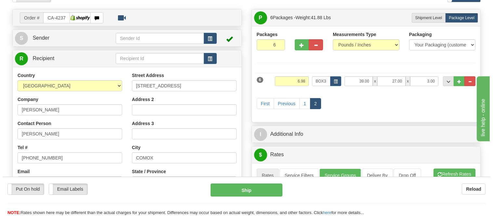
scroll to position [36, 0]
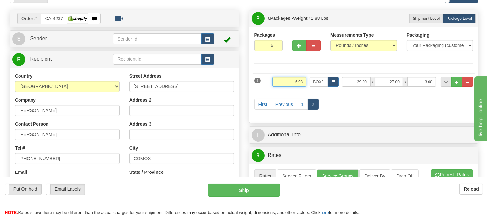
drag, startPoint x: 302, startPoint y: 82, endPoint x: 274, endPoint y: 95, distance: 31.0
click at [274, 95] on div "6 Weight 6.98 Dims Code BOX3" at bounding box center [363, 94] width 219 height 48
type input "2.98"
click at [295, 48] on button "button" at bounding box center [299, 45] width 14 height 11
type input "7"
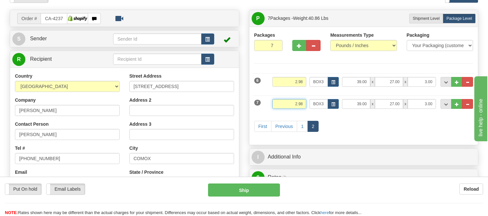
click at [304, 102] on input "2.98" at bounding box center [290, 104] width 34 height 10
type input "2.10"
click at [333, 83] on span "button" at bounding box center [333, 83] width 4 height 4
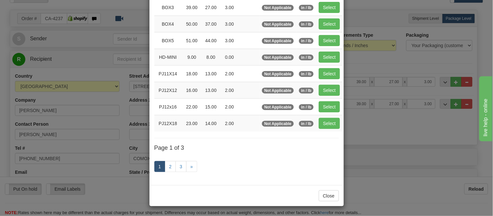
scroll to position [108, 0]
click at [167, 163] on link "2" at bounding box center [170, 166] width 11 height 11
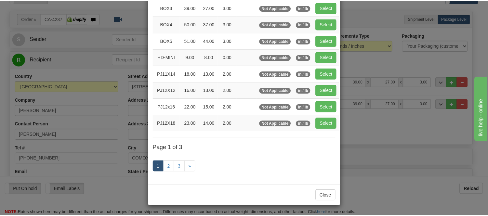
scroll to position [106, 0]
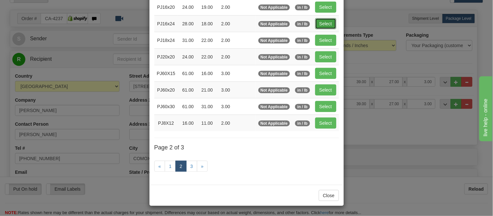
click at [320, 24] on button "Select" at bounding box center [325, 23] width 21 height 11
type input "PJ16x24"
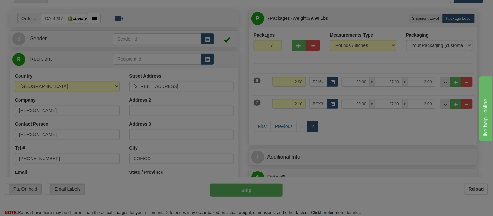
type input "28.00"
type input "18.00"
type input "2.00"
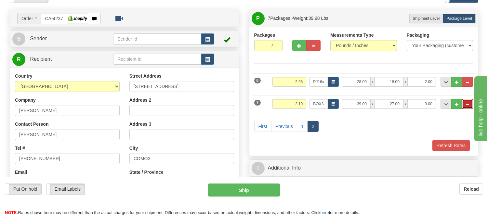
click at [467, 103] on span "..." at bounding box center [468, 105] width 4 height 4
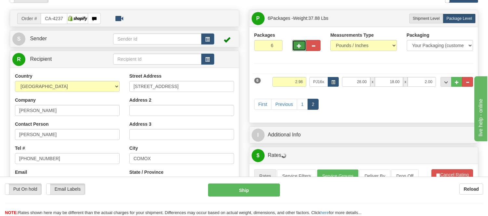
click at [300, 48] on button "button" at bounding box center [299, 45] width 14 height 11
type input "7"
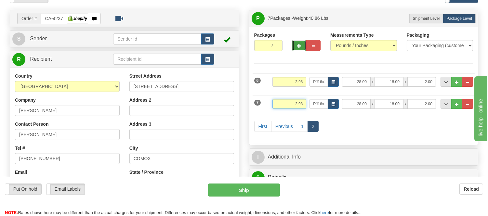
click at [304, 105] on input "2.98" at bounding box center [290, 104] width 34 height 10
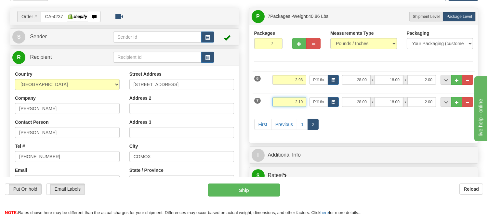
scroll to position [108, 0]
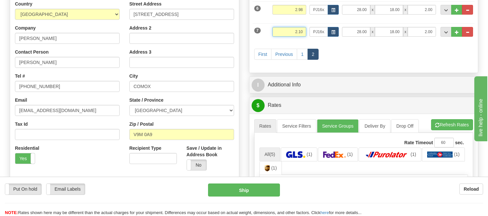
type input "2.10"
click at [429, 125] on ul "Rates Service Filters Service Groups Deliver By Drop Off Pickup Refresh Rates C…" at bounding box center [363, 126] width 219 height 14
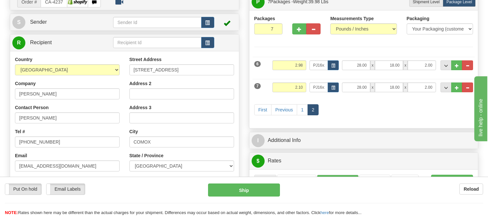
scroll to position [36, 0]
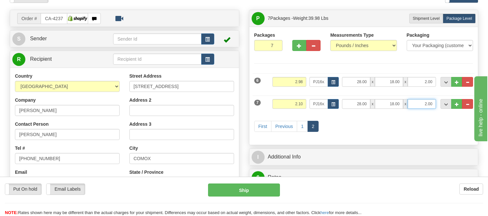
drag, startPoint x: 433, startPoint y: 102, endPoint x: 417, endPoint y: 112, distance: 19.2
click at [417, 112] on div "7 Weight 2.10 Dims Code PJ16x24 Length Width" at bounding box center [364, 103] width 222 height 22
type input "4.00"
click at [427, 121] on div "First Previous 1 2" at bounding box center [364, 127] width 222 height 26
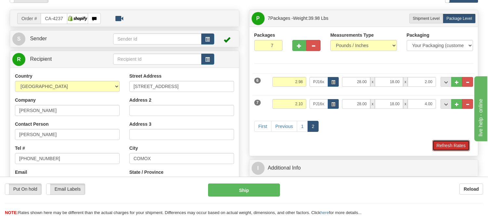
click at [446, 147] on button "Refresh Rates" at bounding box center [451, 145] width 37 height 11
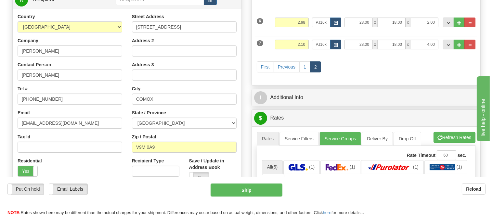
scroll to position [72, 0]
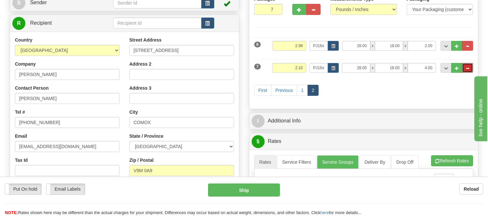
click at [466, 70] on span "..." at bounding box center [468, 69] width 4 height 4
type input "6"
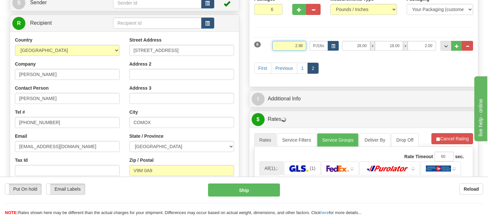
drag, startPoint x: 306, startPoint y: 45, endPoint x: 280, endPoint y: 55, distance: 27.9
click at [280, 55] on div "Weight 2.98" at bounding box center [289, 48] width 37 height 15
type input "7.98"
click at [332, 47] on span "button" at bounding box center [333, 47] width 4 height 4
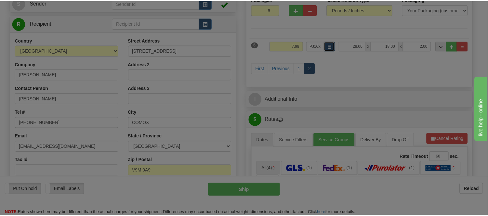
scroll to position [0, 0]
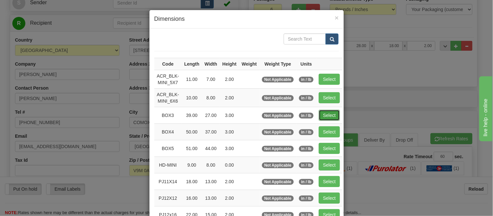
click at [319, 112] on button "Select" at bounding box center [329, 115] width 21 height 11
type input "BOX3"
type input "39.00"
type input "27.00"
type input "3.00"
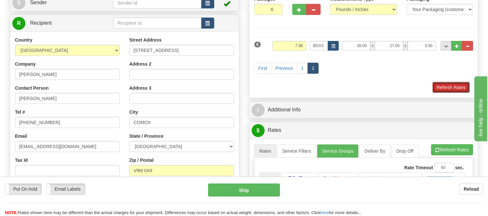
click at [460, 86] on button "Refresh Rates" at bounding box center [451, 87] width 37 height 11
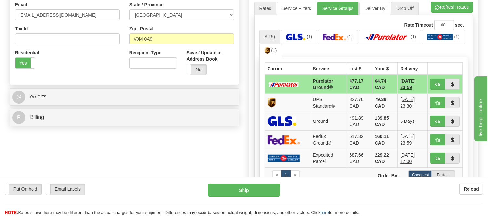
scroll to position [217, 0]
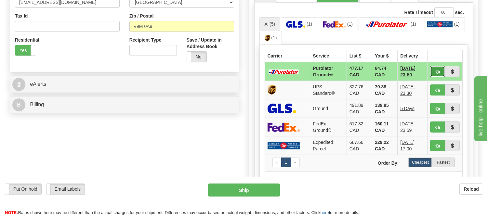
click at [438, 67] on button "button" at bounding box center [437, 71] width 15 height 11
type input "260"
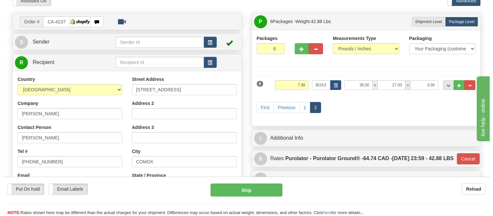
scroll to position [0, 0]
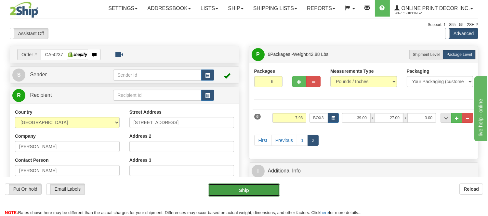
click at [238, 193] on button "Ship" at bounding box center [244, 190] width 72 height 13
